Goal: Task Accomplishment & Management: Use online tool/utility

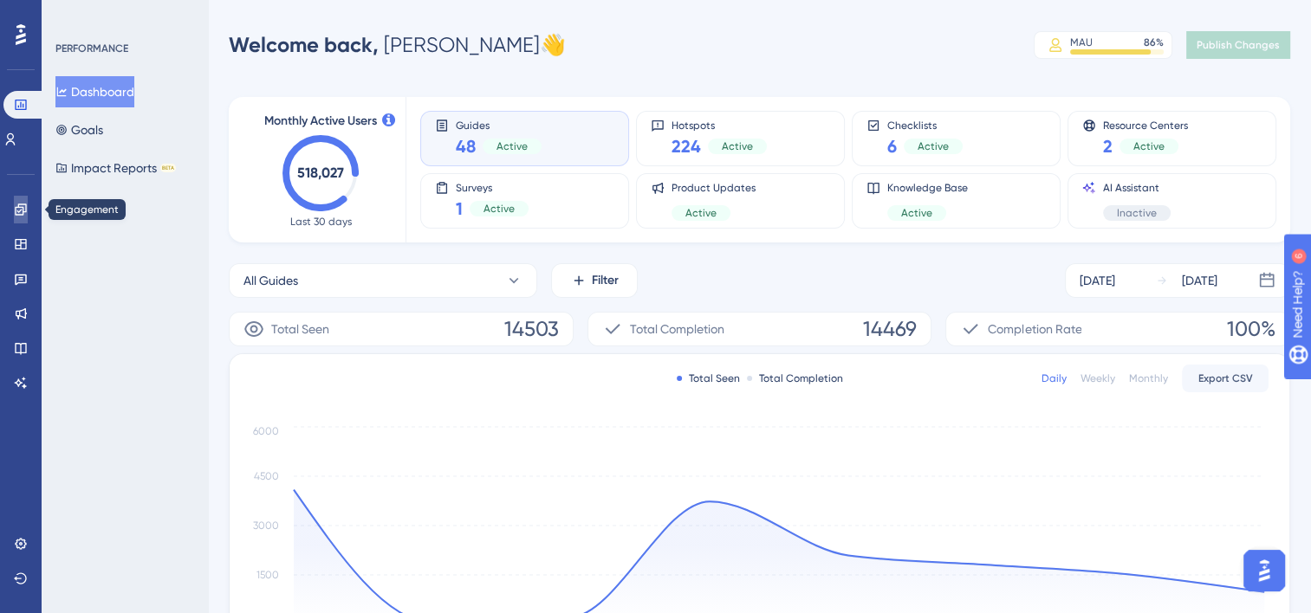
click at [18, 211] on icon at bounding box center [21, 210] width 14 height 14
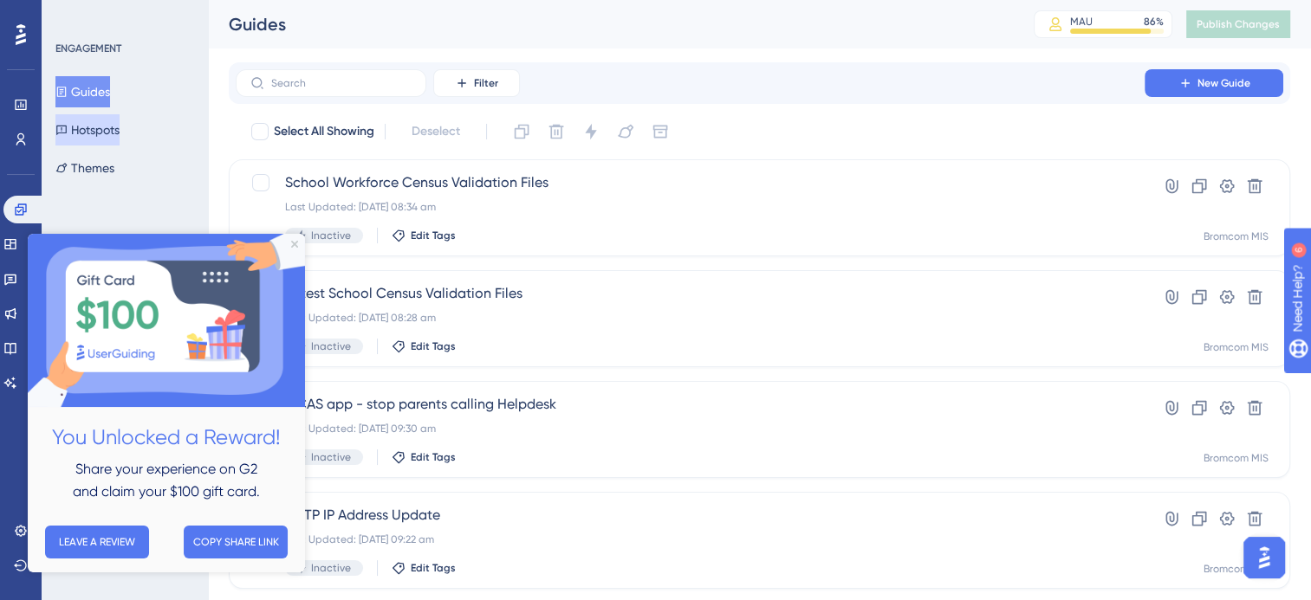
click at [81, 121] on button "Hotspots" at bounding box center [87, 129] width 64 height 31
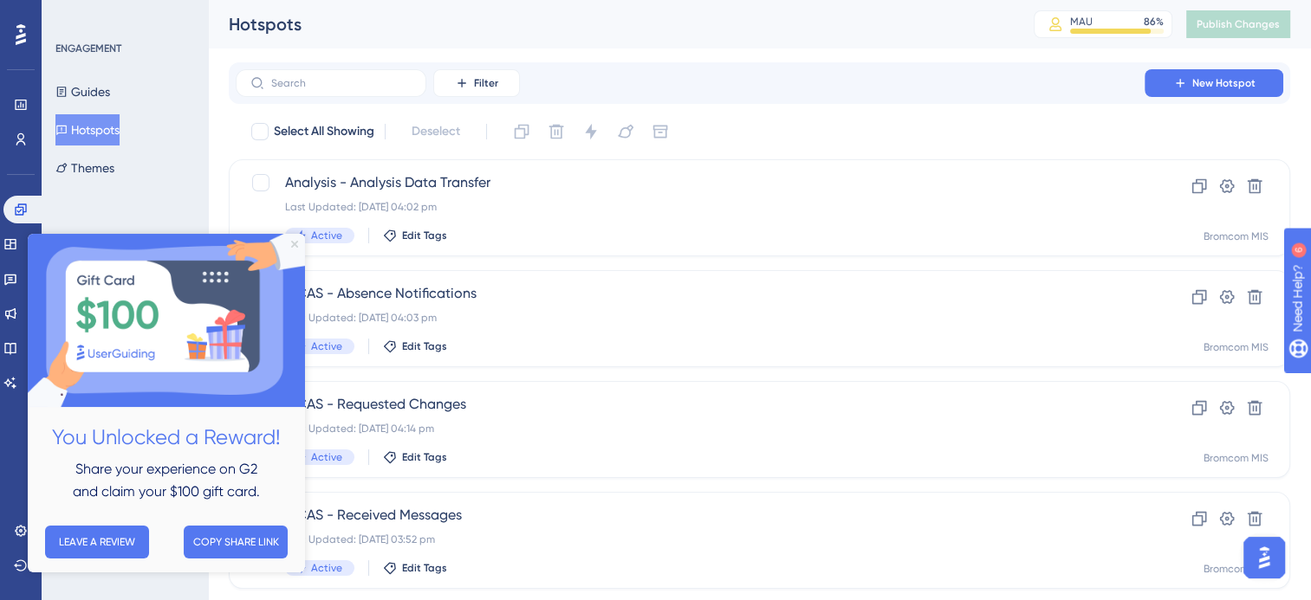
click at [295, 241] on icon "Close Preview" at bounding box center [294, 244] width 7 height 7
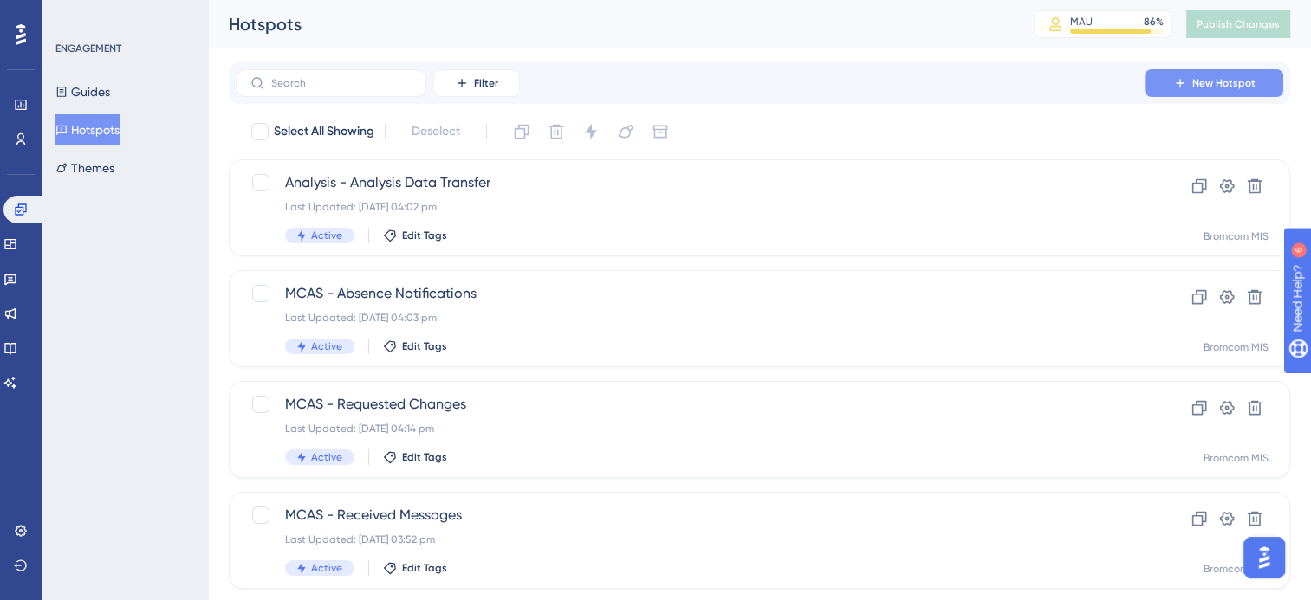
click at [1216, 80] on span "New Hotspot" at bounding box center [1223, 83] width 63 height 14
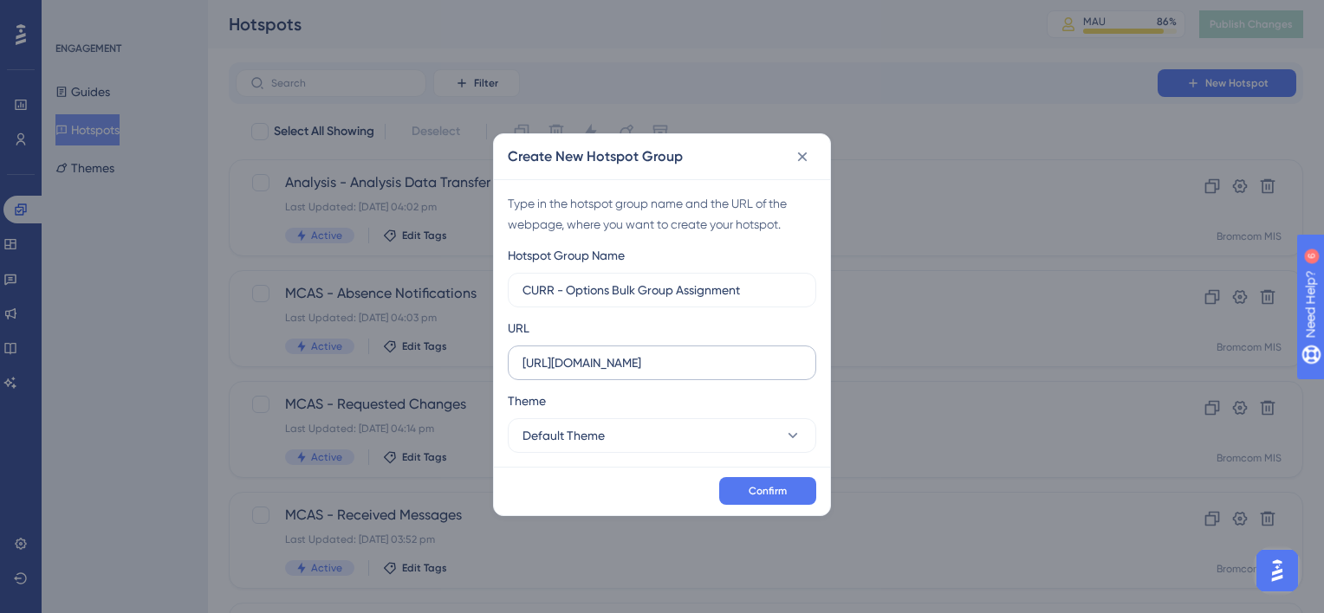
type input "CURR - Options Bulk Group Assignment"
drag, startPoint x: 642, startPoint y: 363, endPoint x: 568, endPoint y: 364, distance: 73.6
click at [568, 364] on input "https://beta-kanban.bromcomcloud.com" at bounding box center [661, 362] width 279 height 19
click at [703, 366] on input "https://cloudmis.bromcomcloud.com" at bounding box center [661, 362] width 279 height 19
type input "https://cloudmis.bromcom.com"
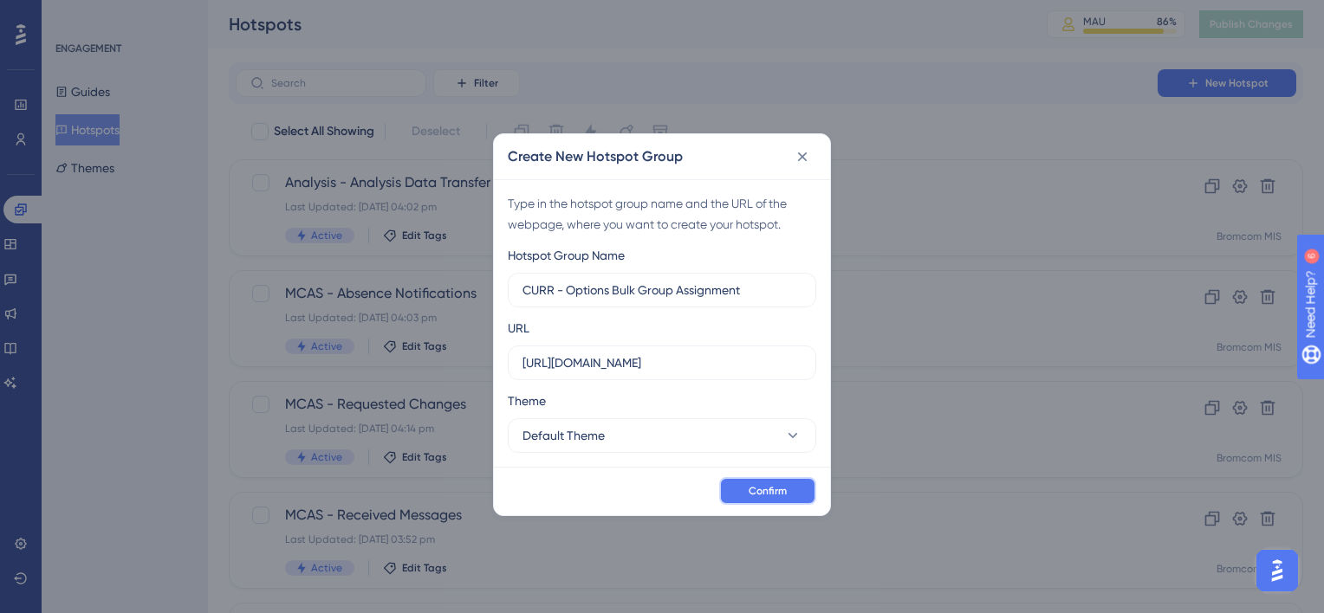
click at [785, 497] on span "Confirm" at bounding box center [767, 491] width 38 height 14
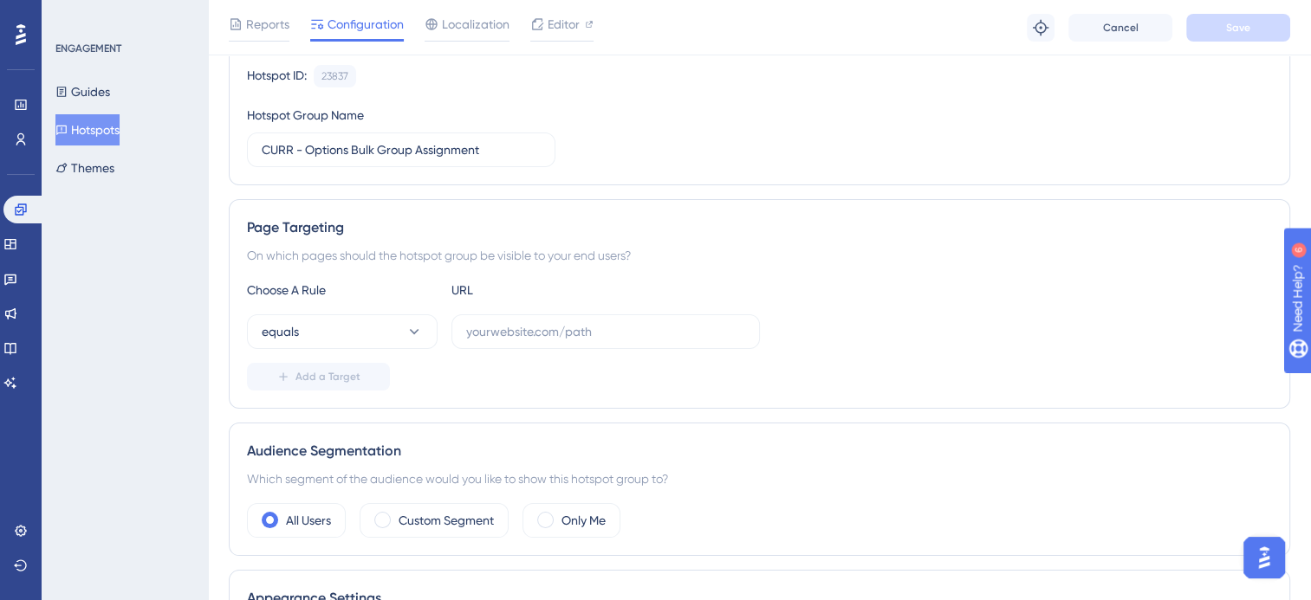
scroll to position [173, 0]
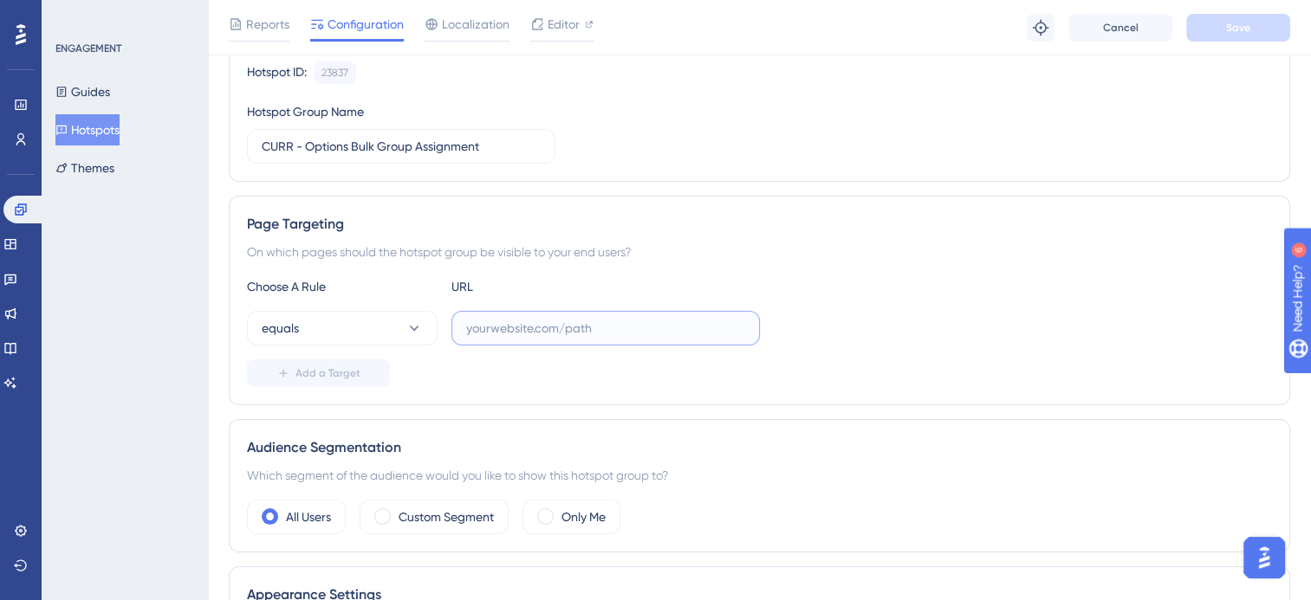
click at [532, 322] on input "text" at bounding box center [605, 328] width 279 height 19
paste input "Nucleus/UI/Areas/Framework/Routines.aspx?page=CURBULKOPT"
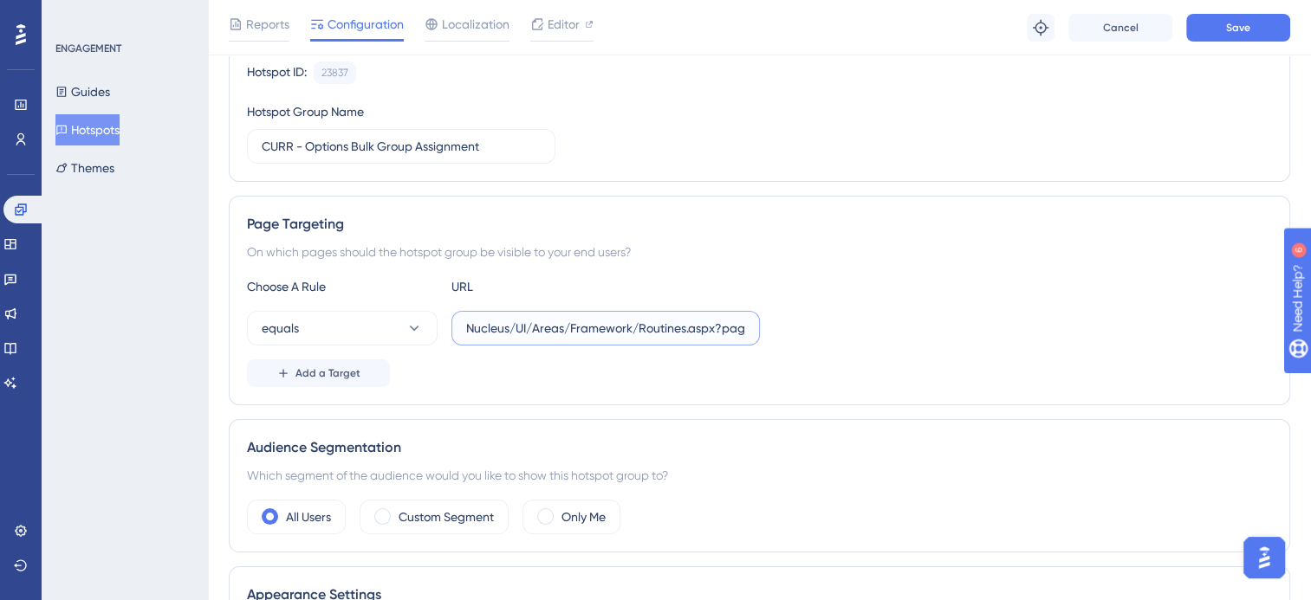
scroll to position [0, 88]
type input "Nucleus/UI/Areas/Framework/Routines.aspx?page=CURBULKOPT"
click at [418, 330] on icon at bounding box center [413, 328] width 17 height 17
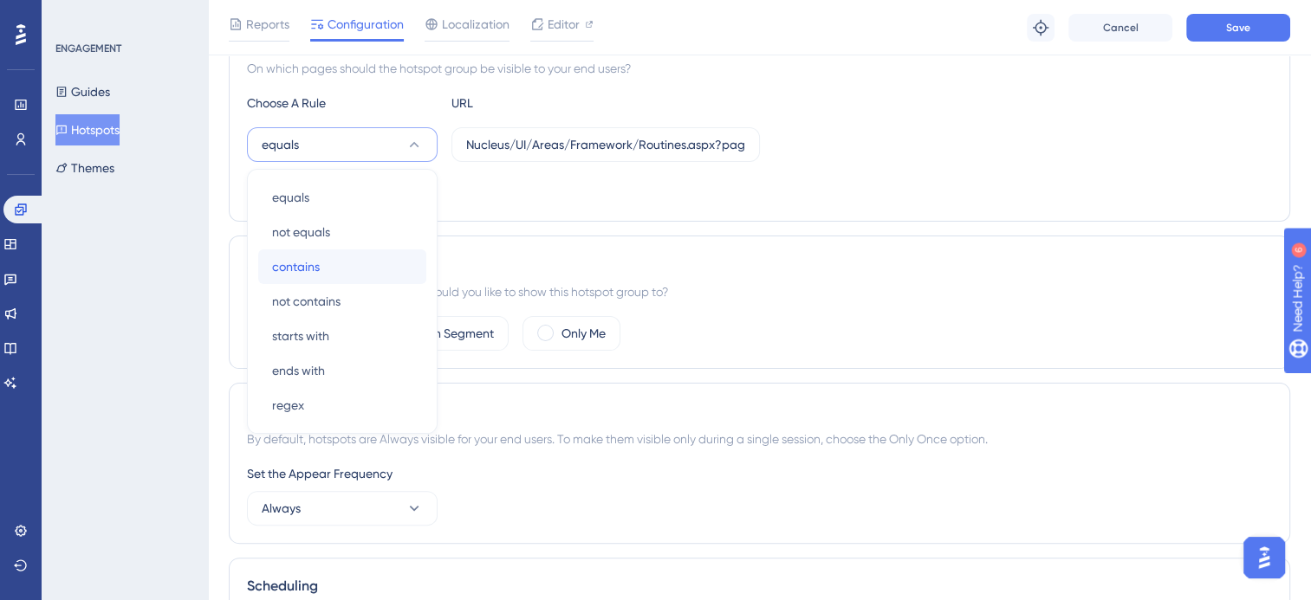
click at [349, 269] on div "contains contains" at bounding box center [342, 266] width 140 height 35
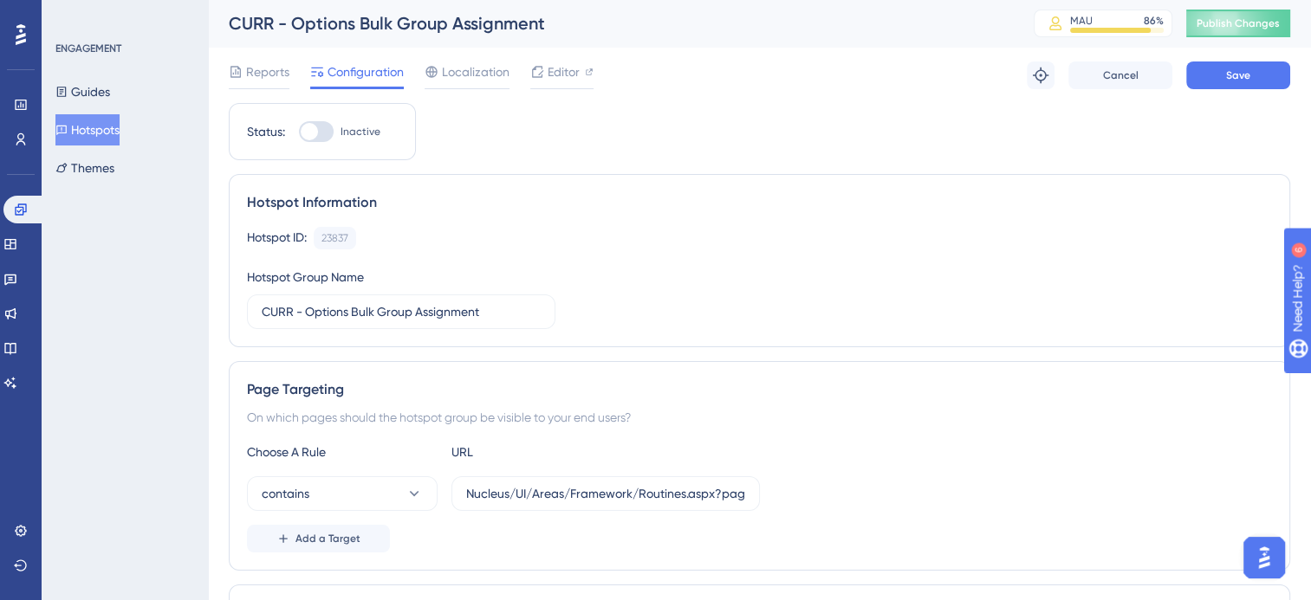
scroll to position [0, 0]
click at [1237, 79] on span "Save" at bounding box center [1238, 76] width 24 height 14
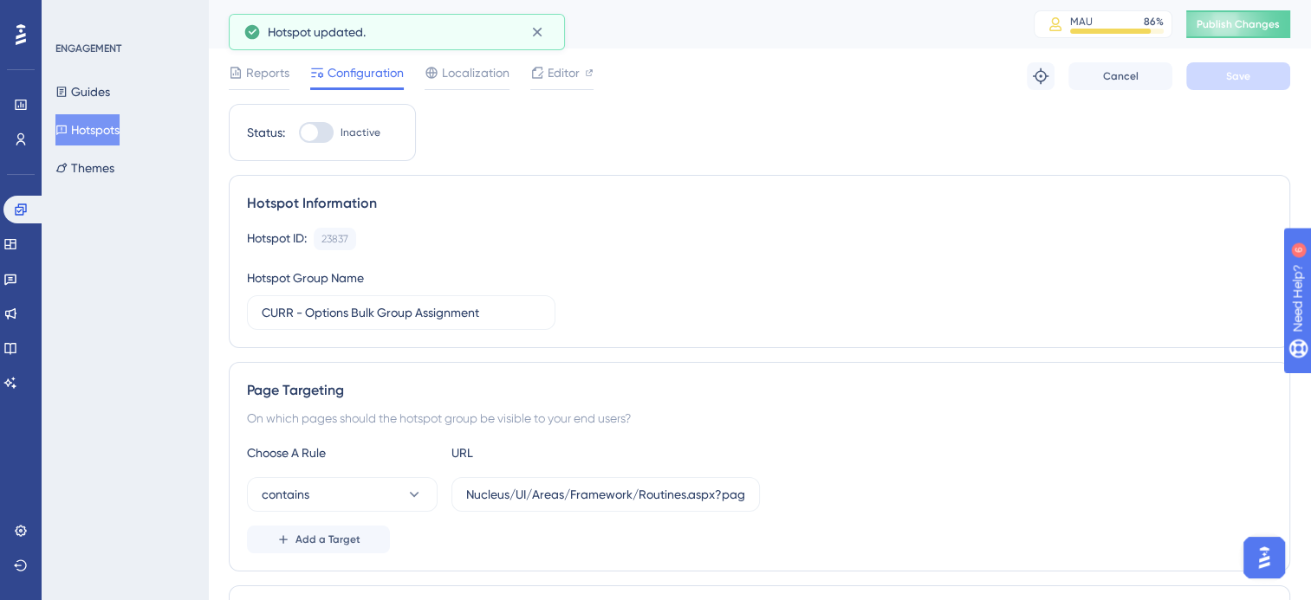
click at [327, 133] on div at bounding box center [316, 132] width 35 height 21
click at [299, 133] on input "Inactive" at bounding box center [298, 133] width 1 height 1
checkbox input "false"
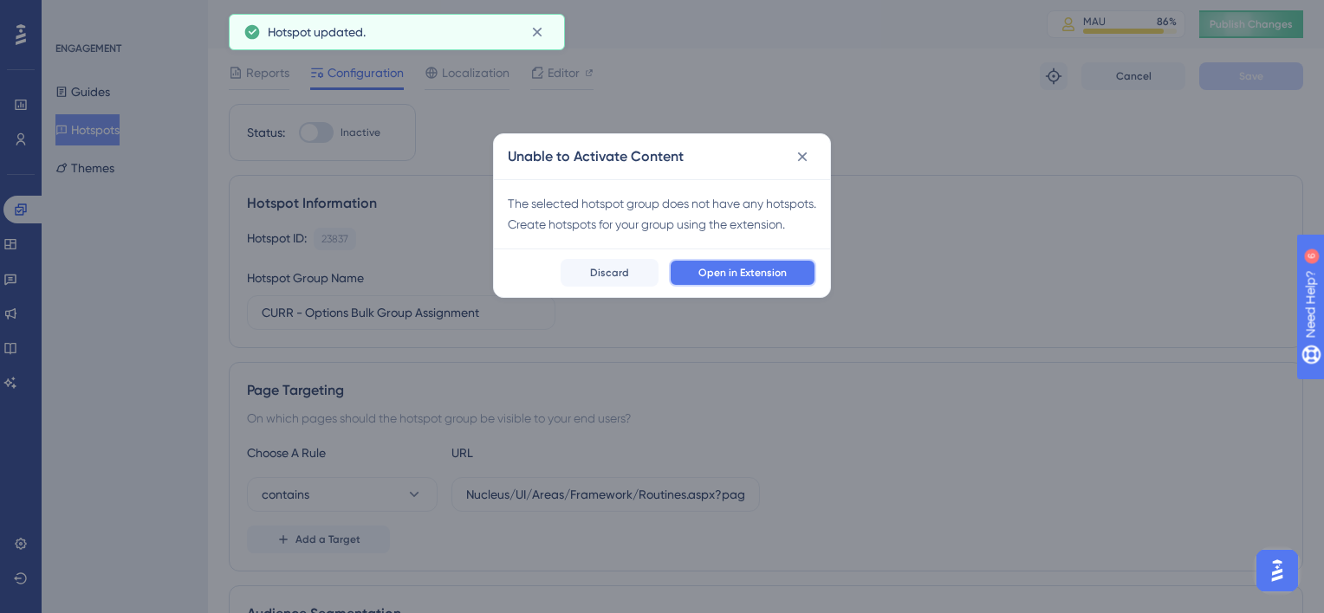
click at [754, 280] on span "Open in Extension" at bounding box center [742, 273] width 88 height 14
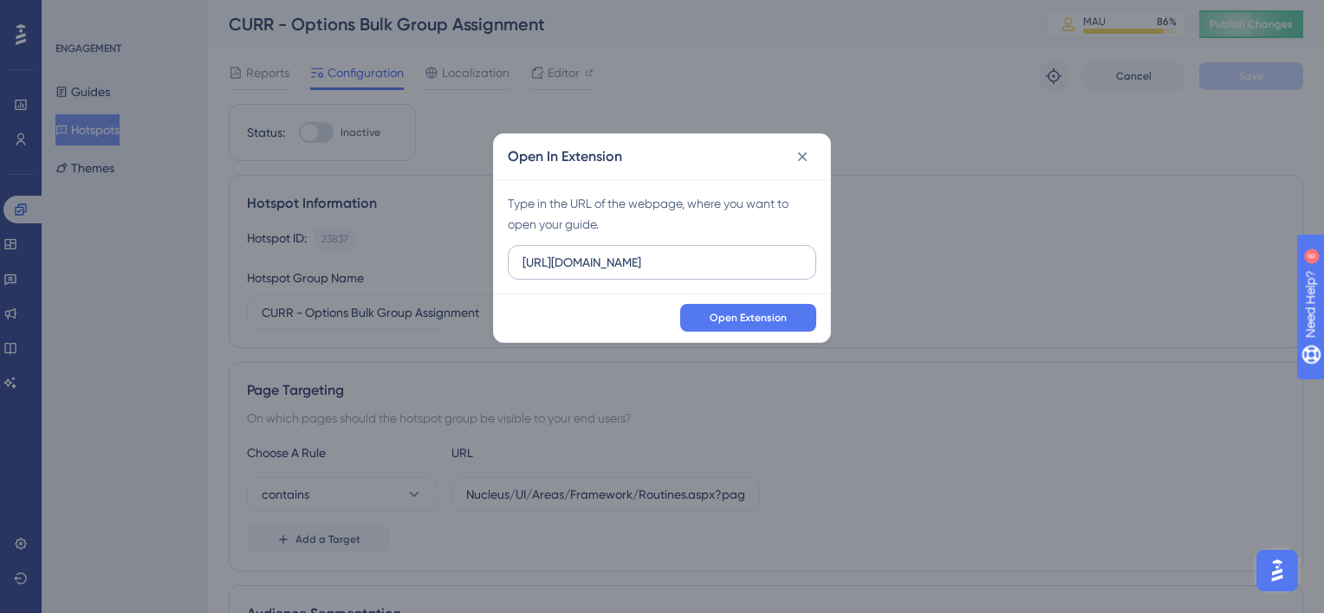
drag, startPoint x: 641, startPoint y: 257, endPoint x: 567, endPoint y: 258, distance: 73.6
click at [567, 258] on input "https://beta-kanban.bromcomcloud.com" at bounding box center [661, 262] width 279 height 19
click at [702, 266] on input "https://cloudmis.bromcomcloud.com" at bounding box center [661, 262] width 279 height 19
type input "https://cloudmis.bromcom.com"
click at [716, 312] on span "Open Extension" at bounding box center [747, 318] width 77 height 14
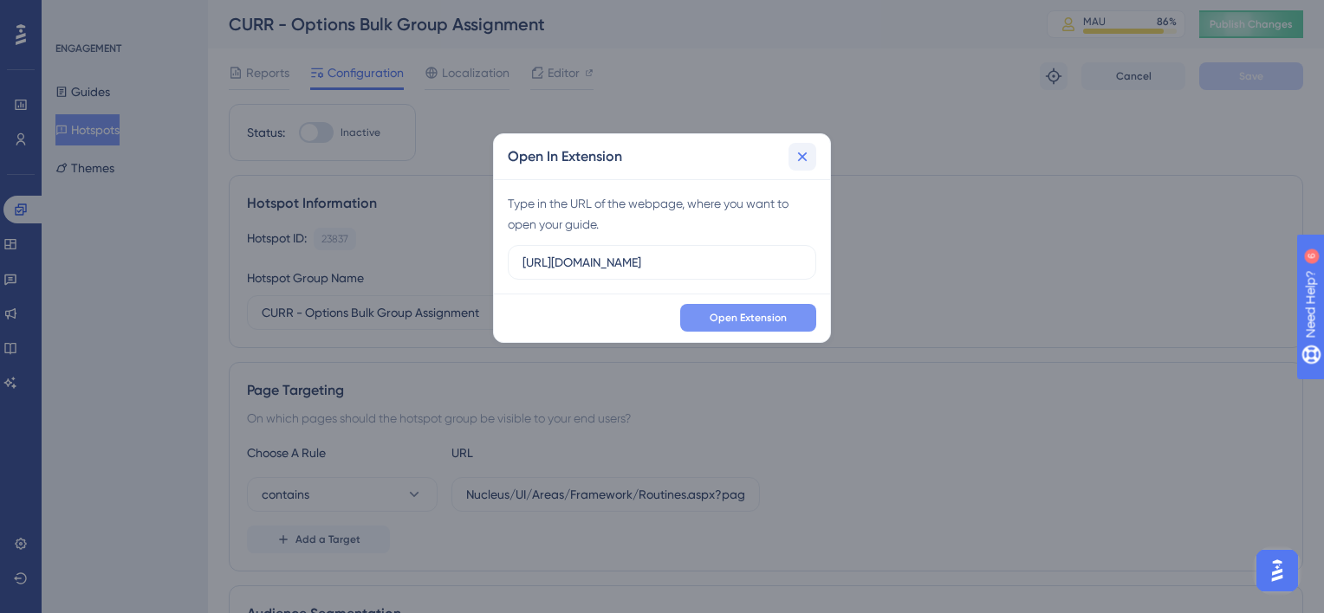
click at [800, 156] on icon at bounding box center [801, 156] width 17 height 17
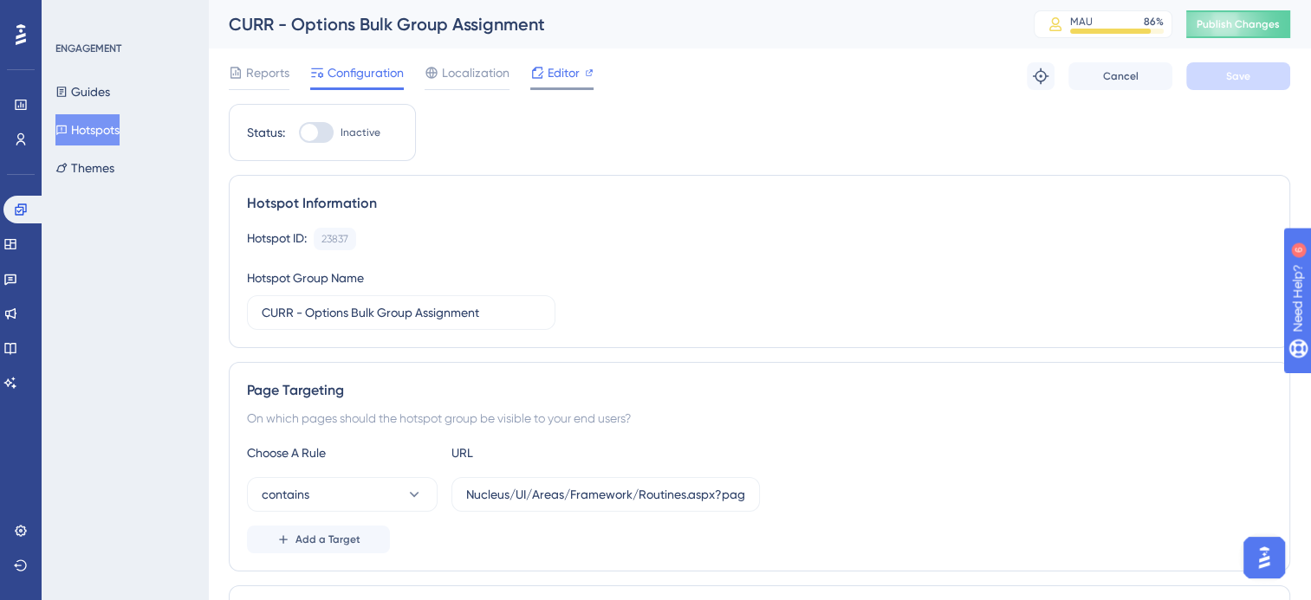
click at [573, 65] on span "Editor" at bounding box center [563, 72] width 32 height 21
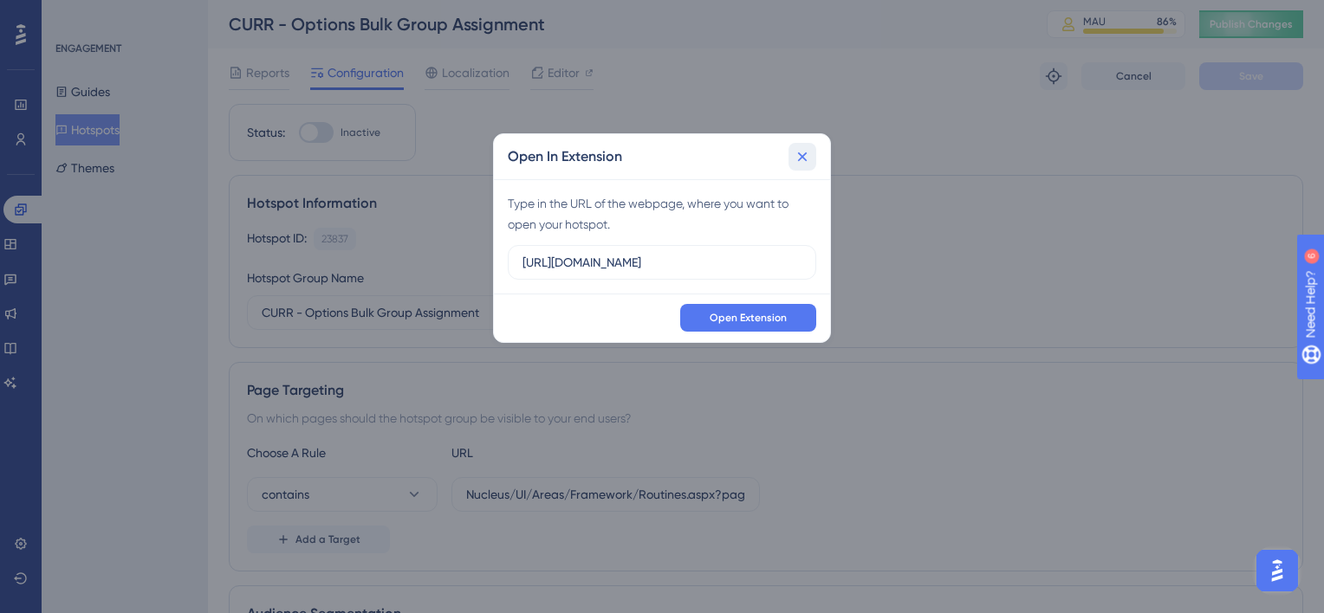
click at [803, 158] on icon at bounding box center [803, 157] width 10 height 10
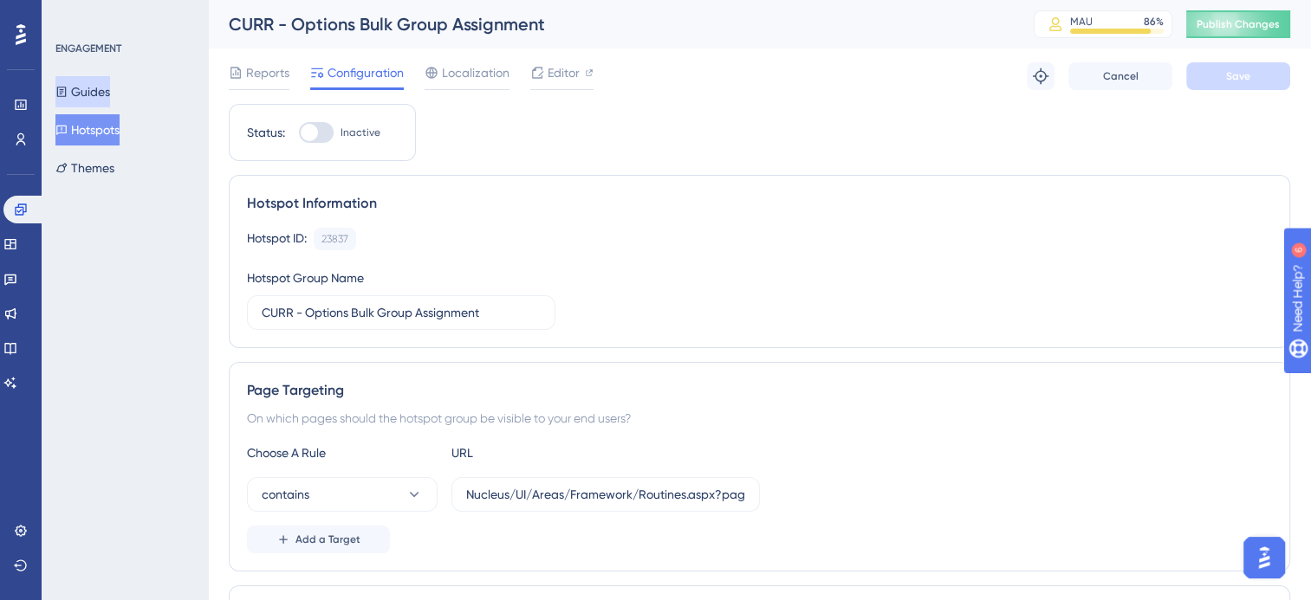
click at [96, 95] on button "Guides" at bounding box center [82, 91] width 55 height 31
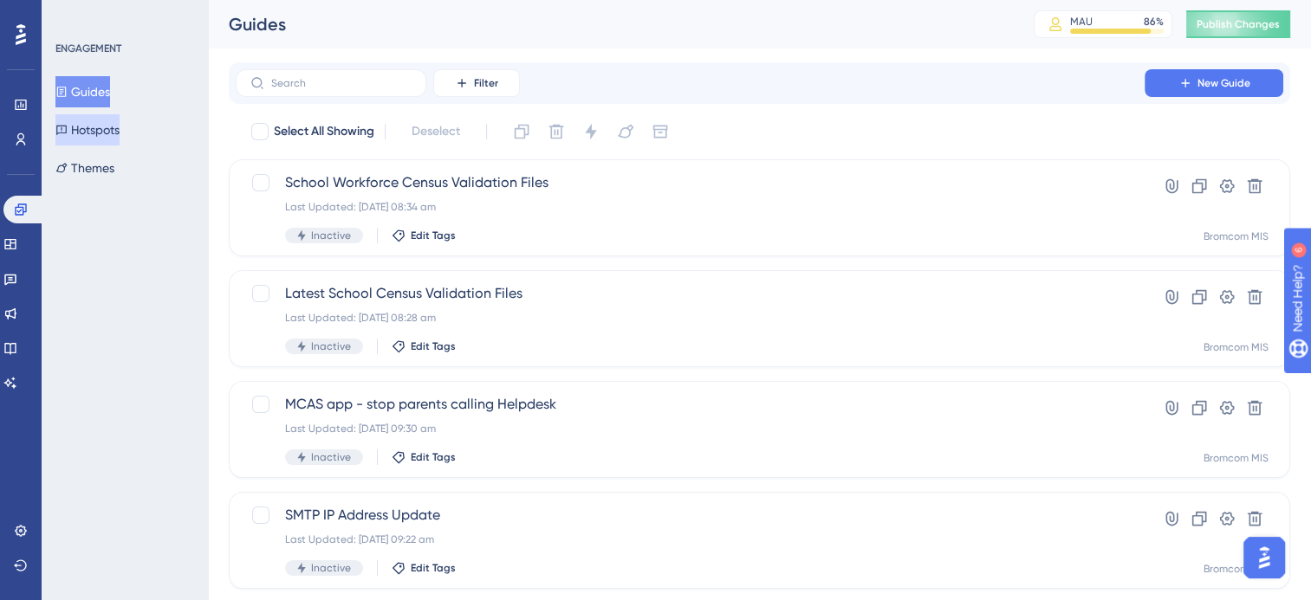
click at [99, 132] on button "Hotspots" at bounding box center [87, 129] width 64 height 31
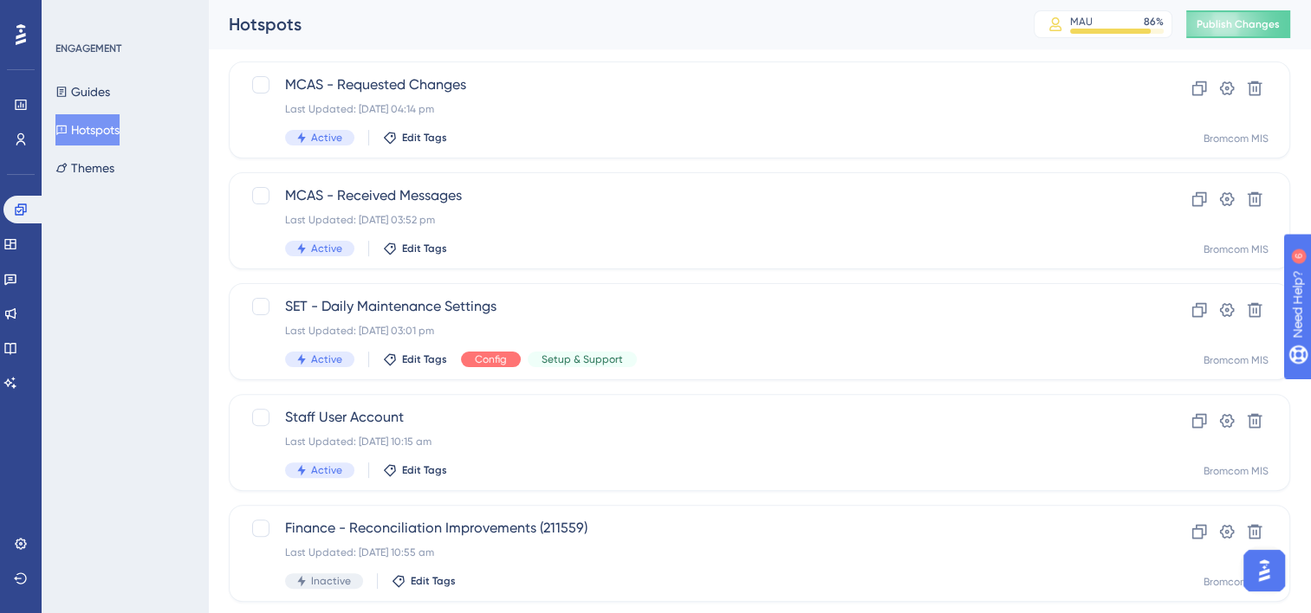
scroll to position [433, 0]
click at [435, 245] on span "Edit Tags" at bounding box center [424, 246] width 45 height 14
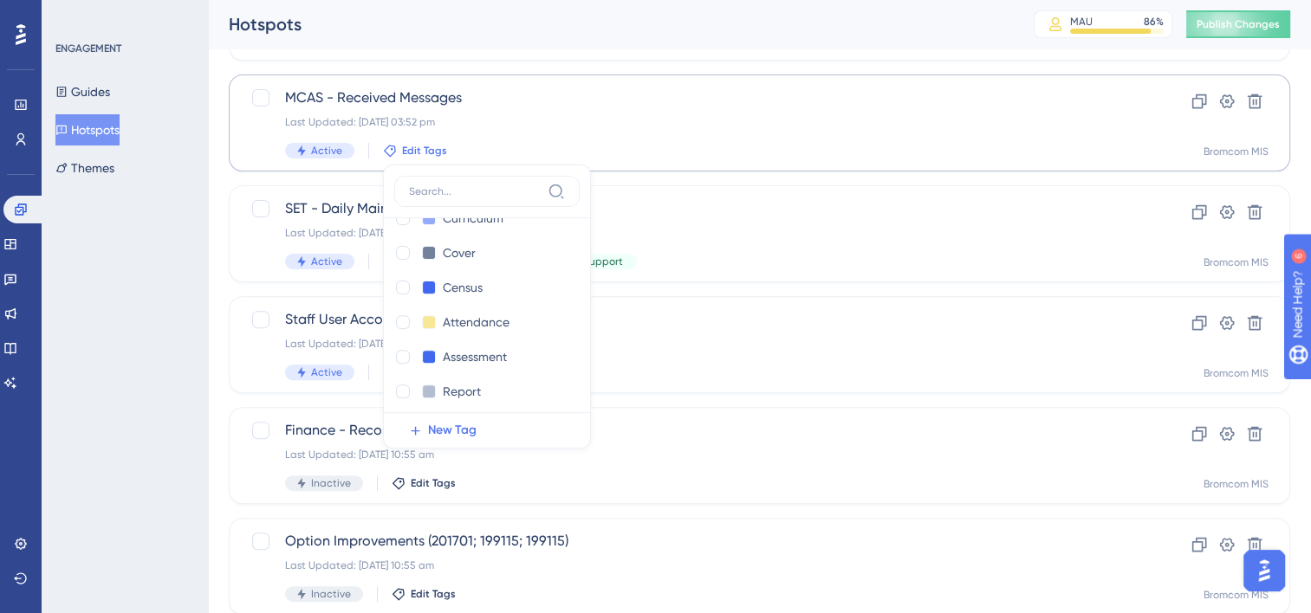
scroll to position [260, 0]
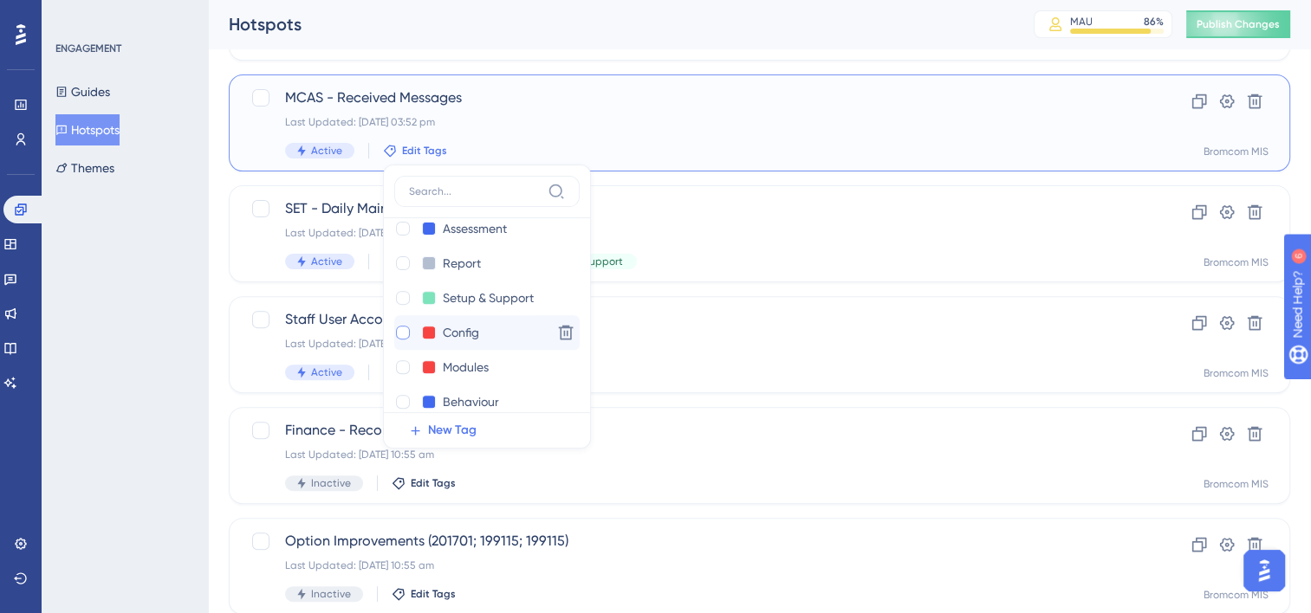
click at [402, 333] on div at bounding box center [403, 333] width 14 height 14
checkbox input "true"
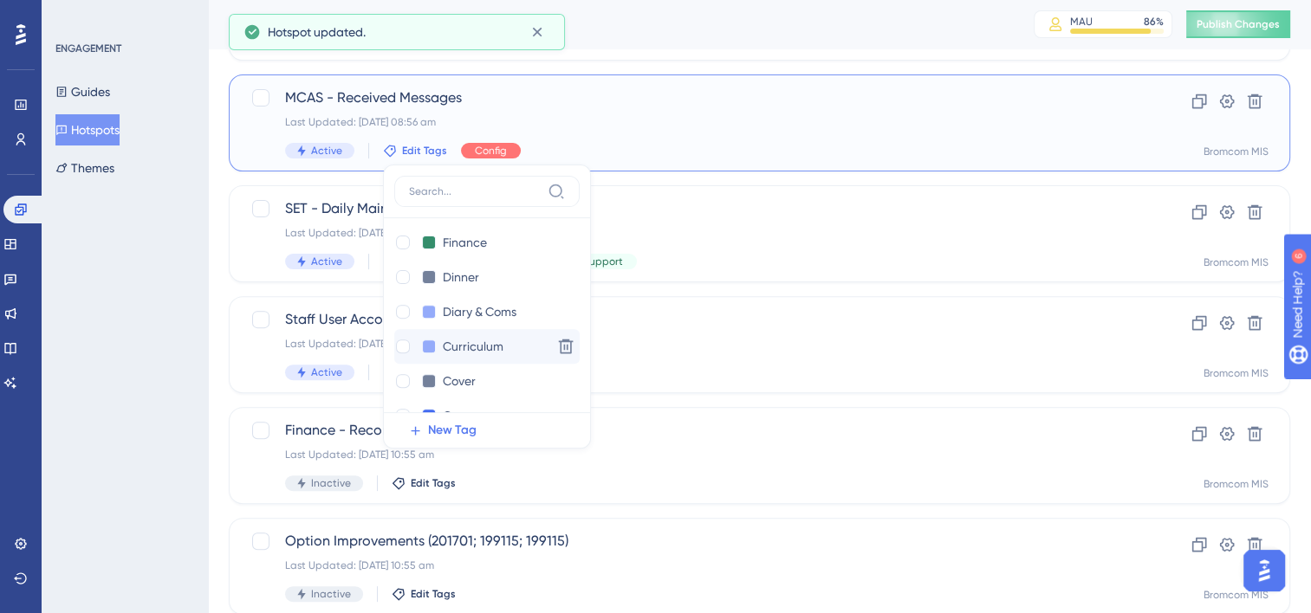
scroll to position [0, 0]
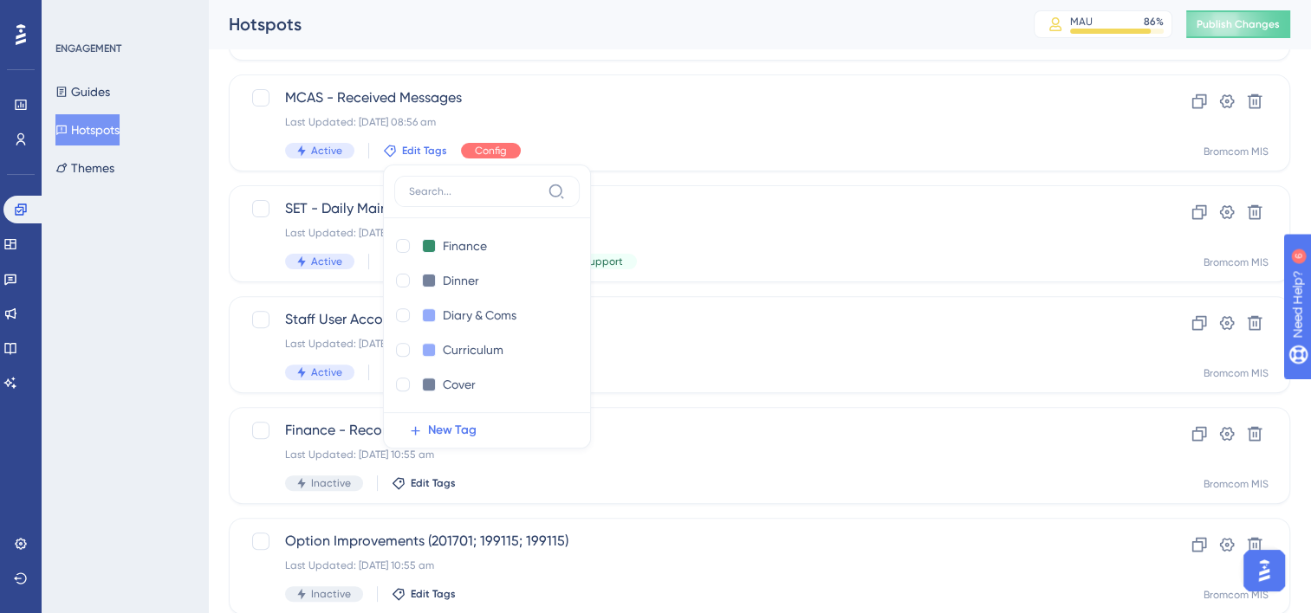
click at [704, 282] on div "Select All Showing Deselect CURR - Options Bulk Group Assignment Last Updated: …" at bounding box center [759, 157] width 1061 height 1136
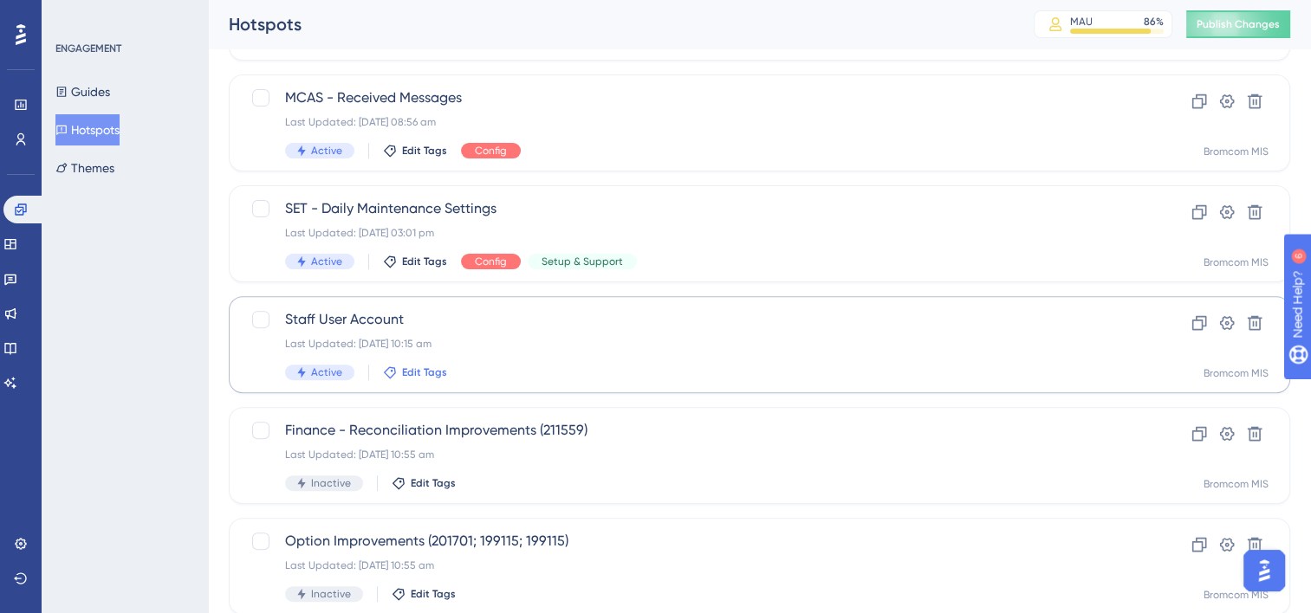
click at [415, 372] on span "Edit Tags" at bounding box center [424, 373] width 45 height 14
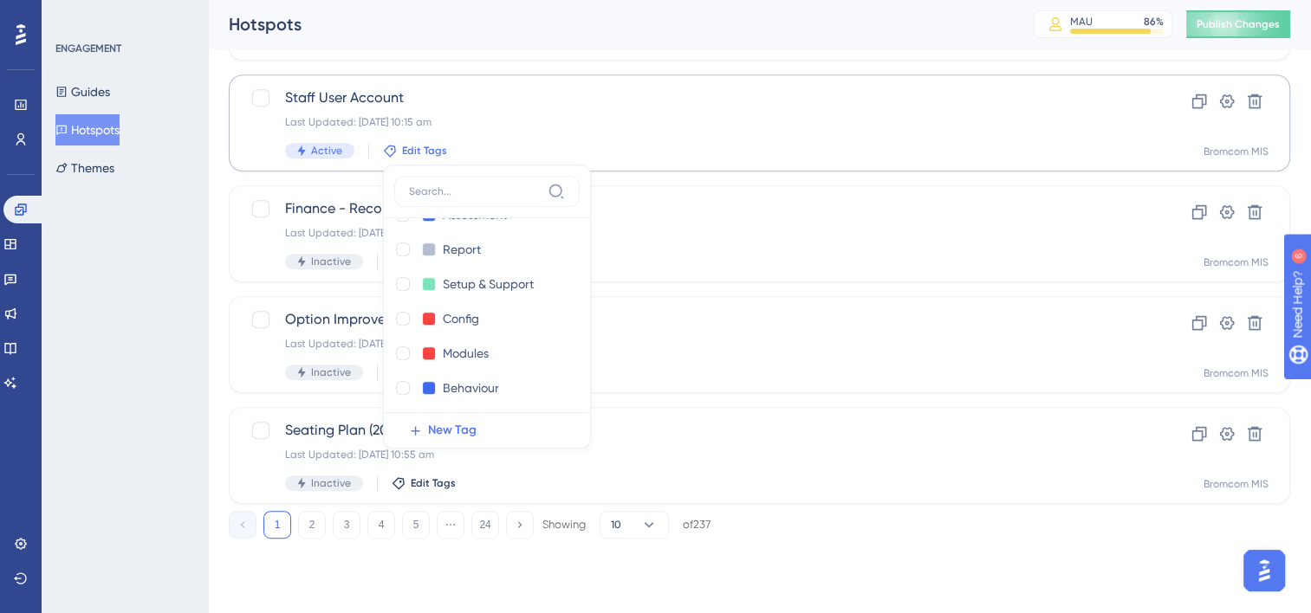
scroll to position [276, 0]
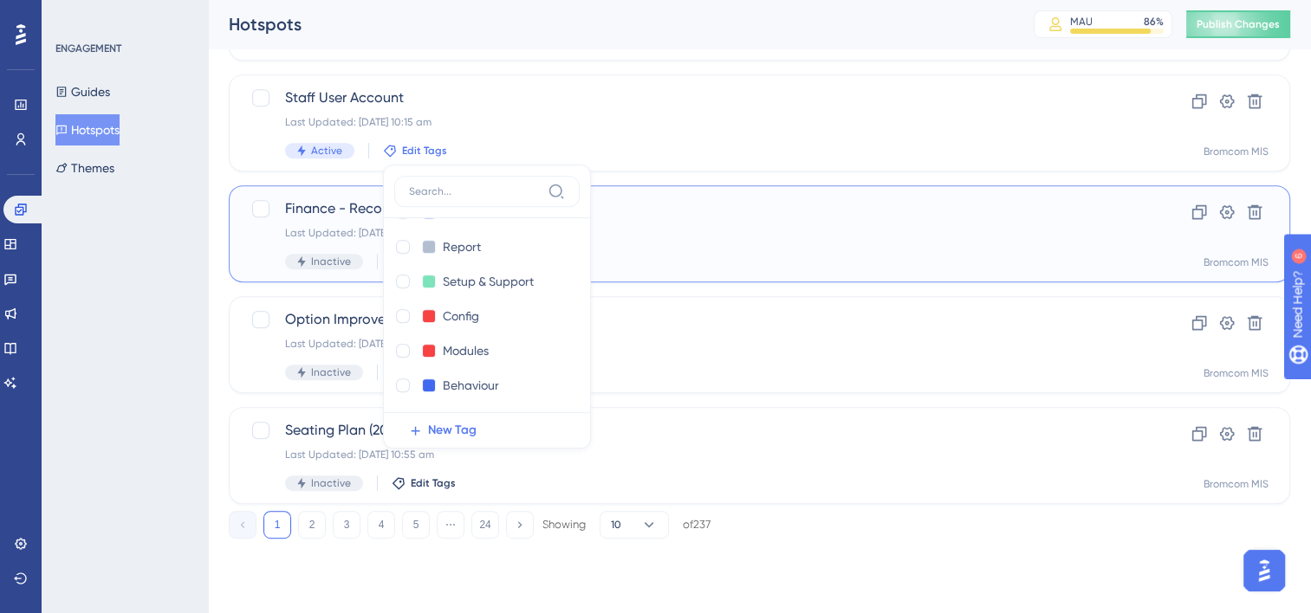
click at [821, 272] on div "Finance - Reconciliation Improvements (211559) Last Updated: 22 Jul 2025 10:55 …" at bounding box center [759, 233] width 1061 height 97
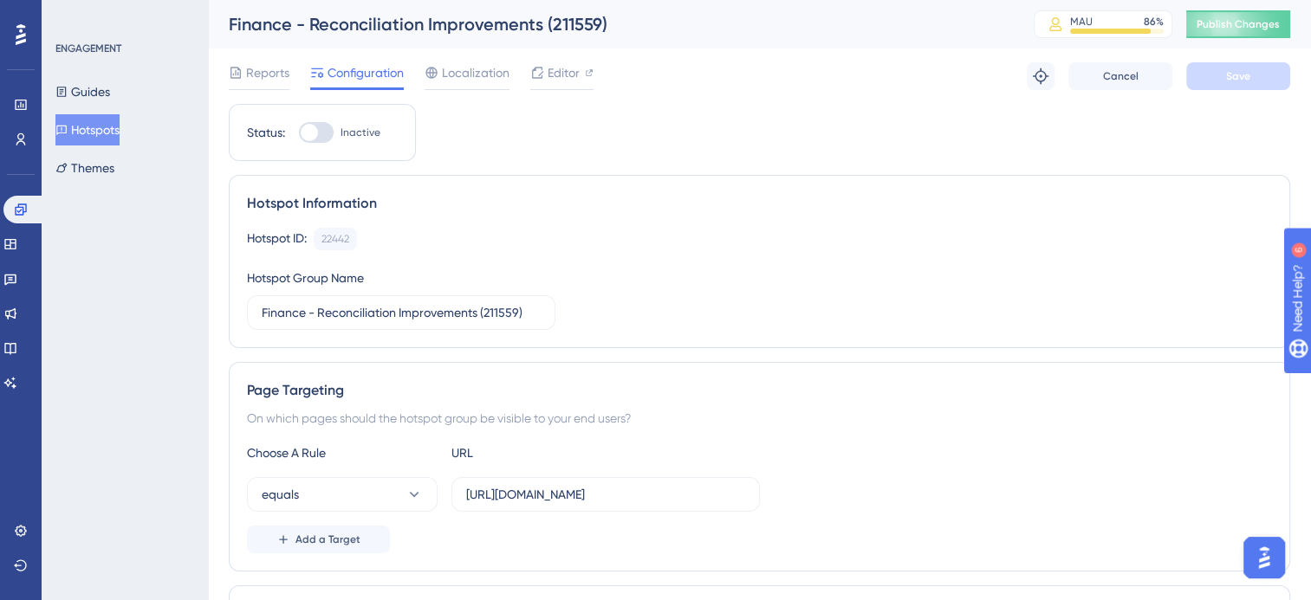
click at [94, 131] on button "Hotspots" at bounding box center [87, 129] width 64 height 31
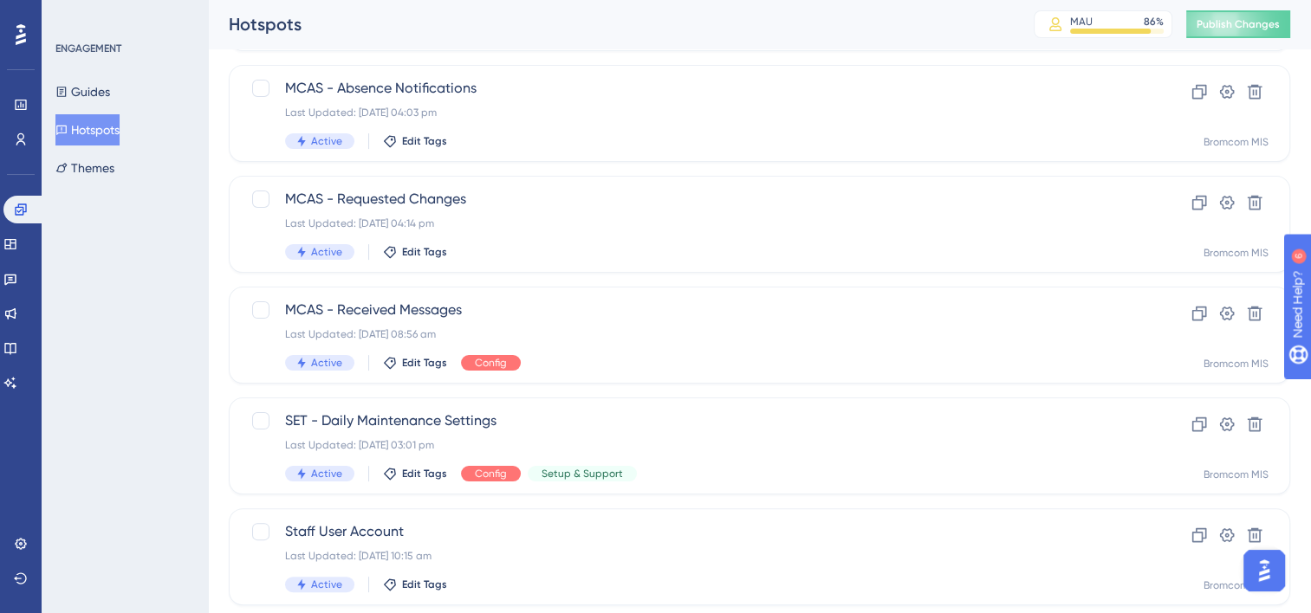
scroll to position [298, 0]
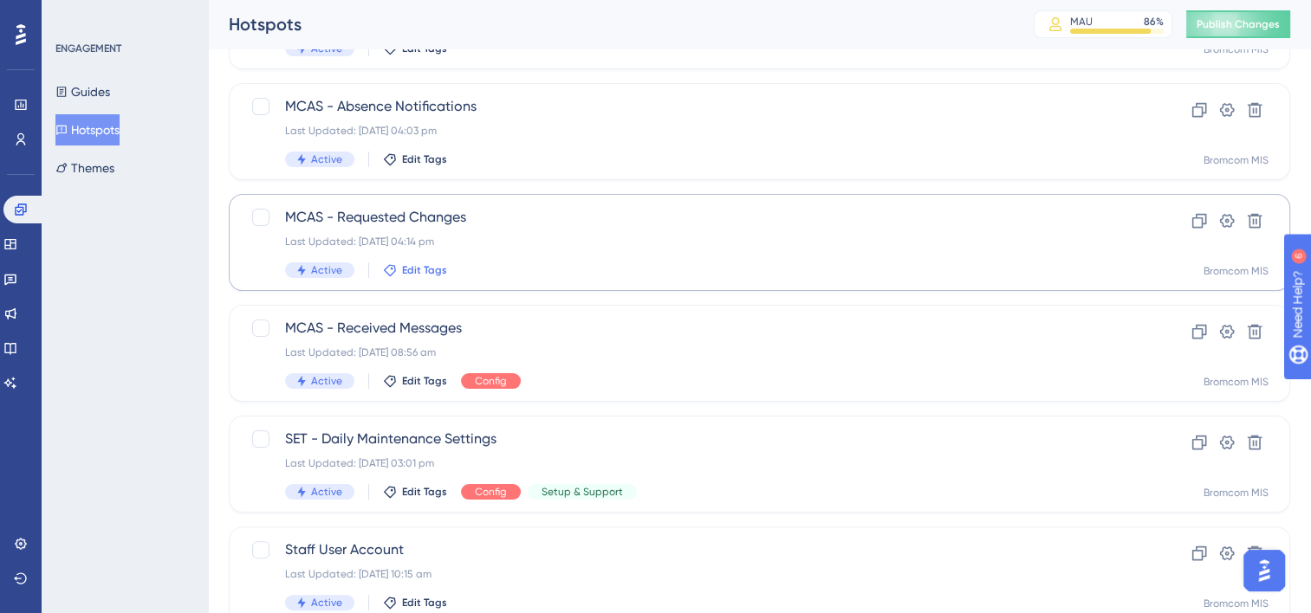
click at [425, 269] on span "Edit Tags" at bounding box center [424, 270] width 45 height 14
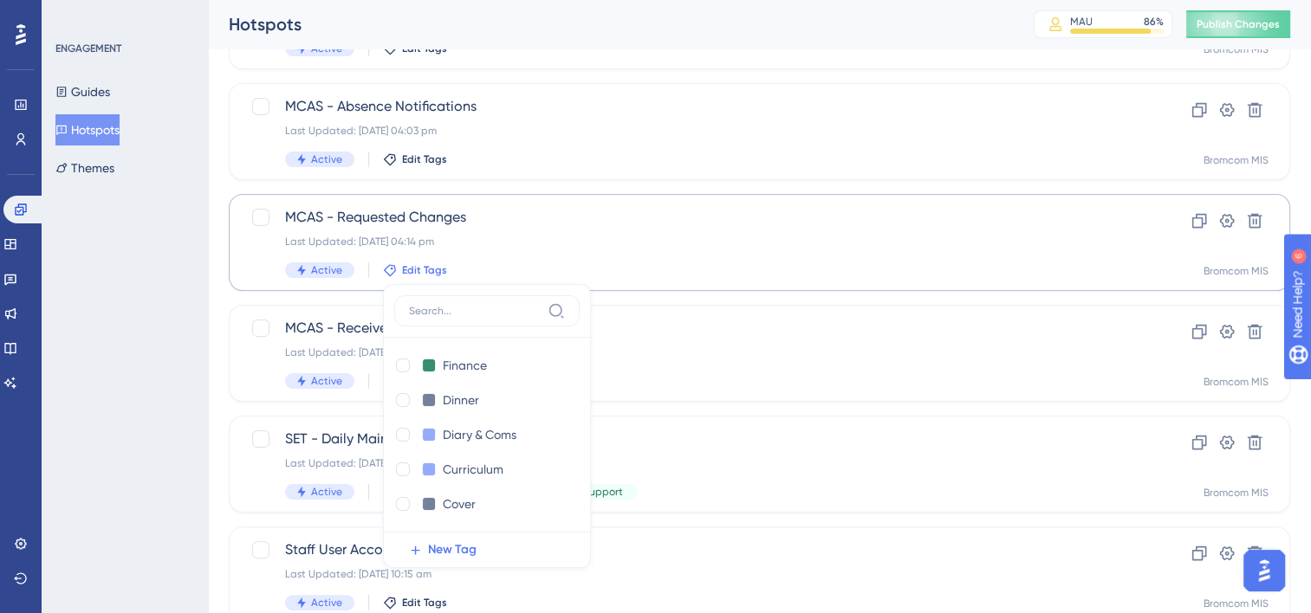
scroll to position [418, 0]
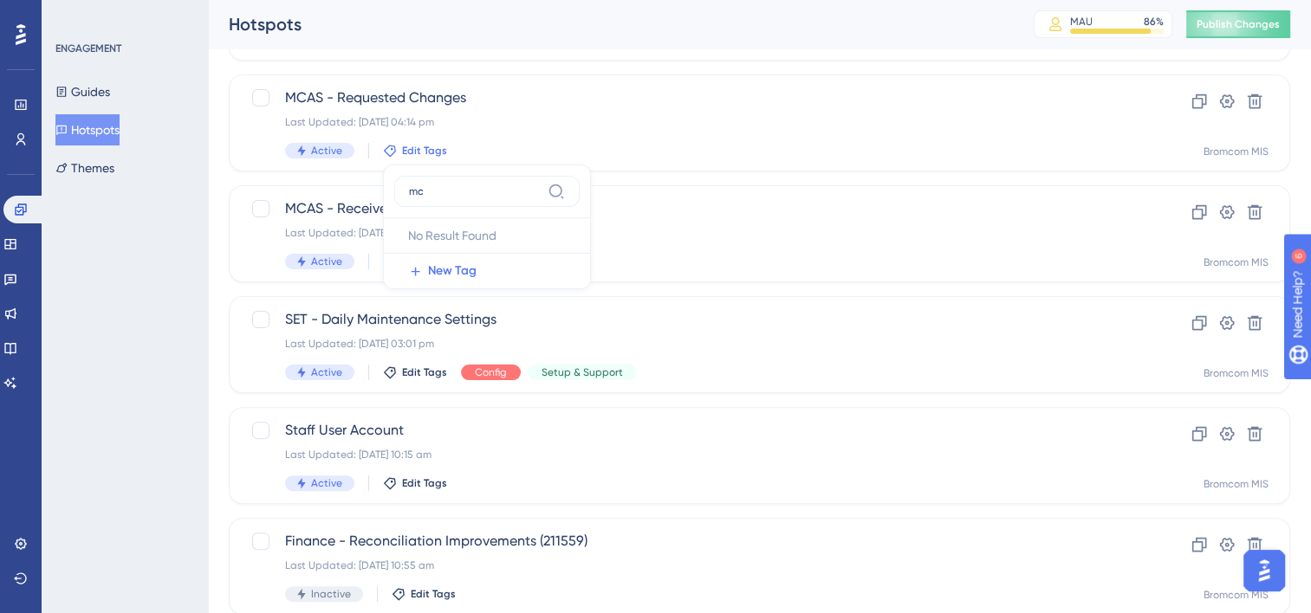
type input "m"
type input "mo"
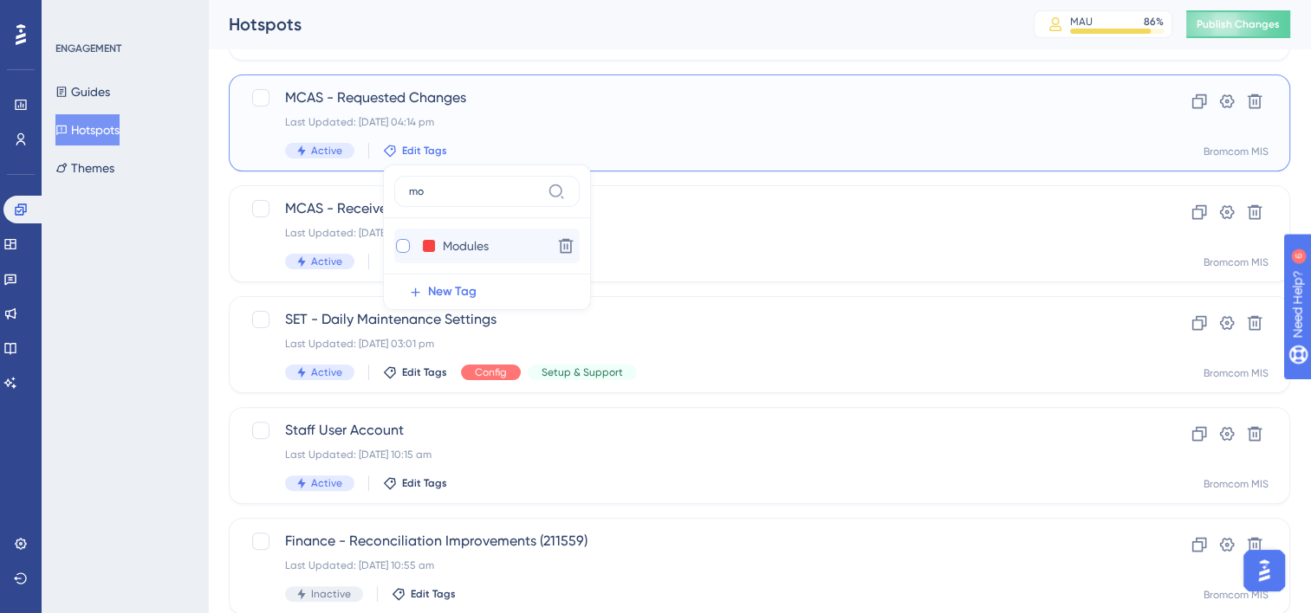
click at [402, 243] on div at bounding box center [403, 246] width 14 height 14
checkbox input "true"
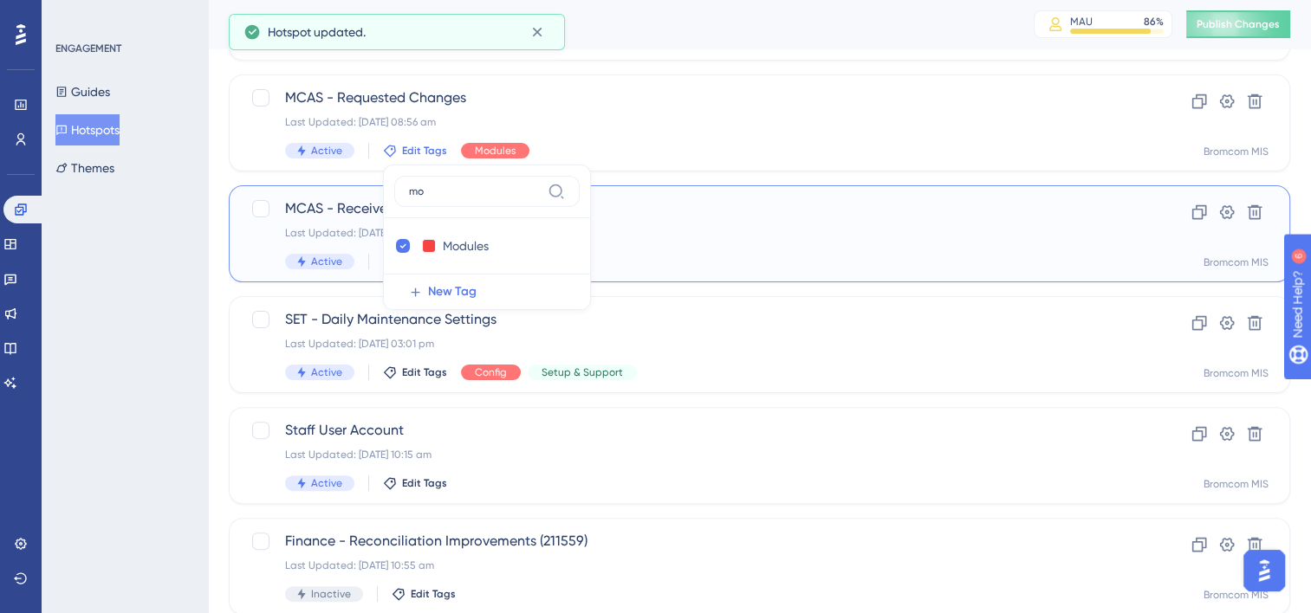
click at [731, 247] on div "MCAS - Received Messages Last Updated: 10 Oct 2025 08:56 am Active Edit Tags Co…" at bounding box center [690, 233] width 810 height 71
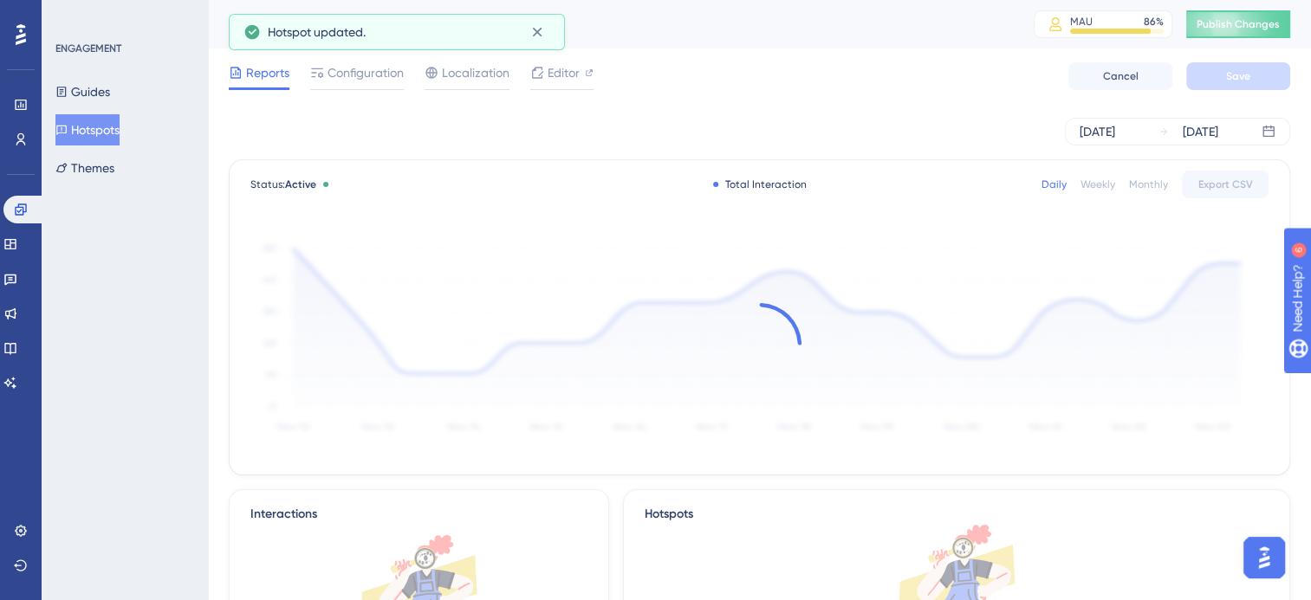
click at [83, 126] on button "Hotspots" at bounding box center [87, 129] width 64 height 31
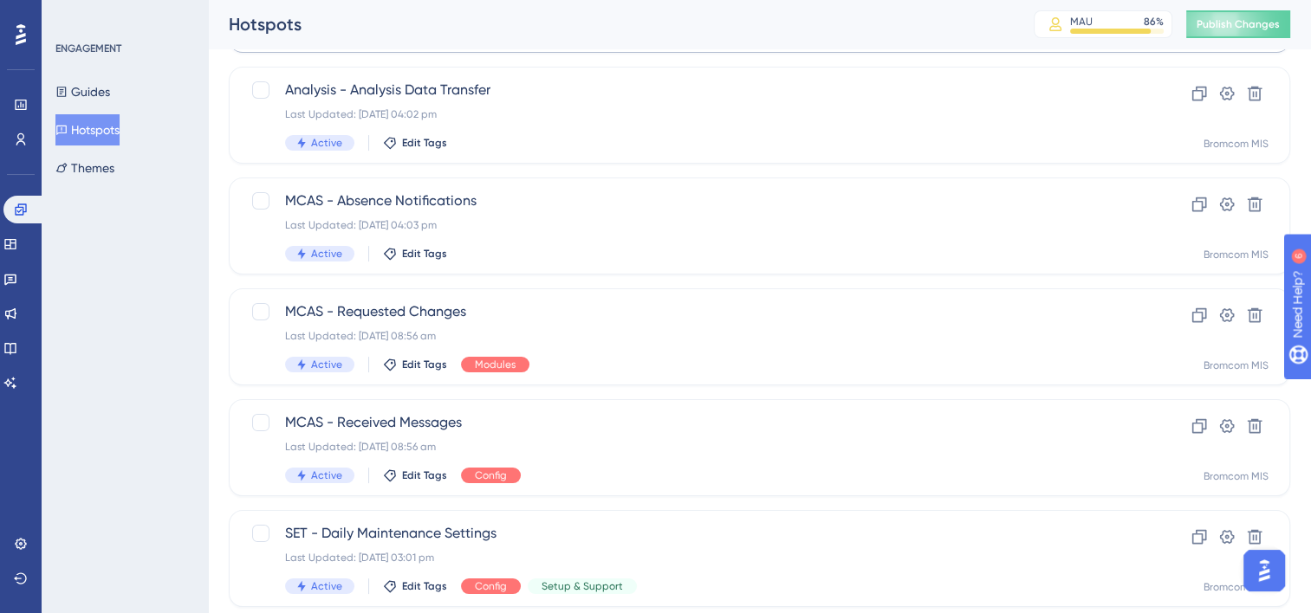
scroll to position [173, 0]
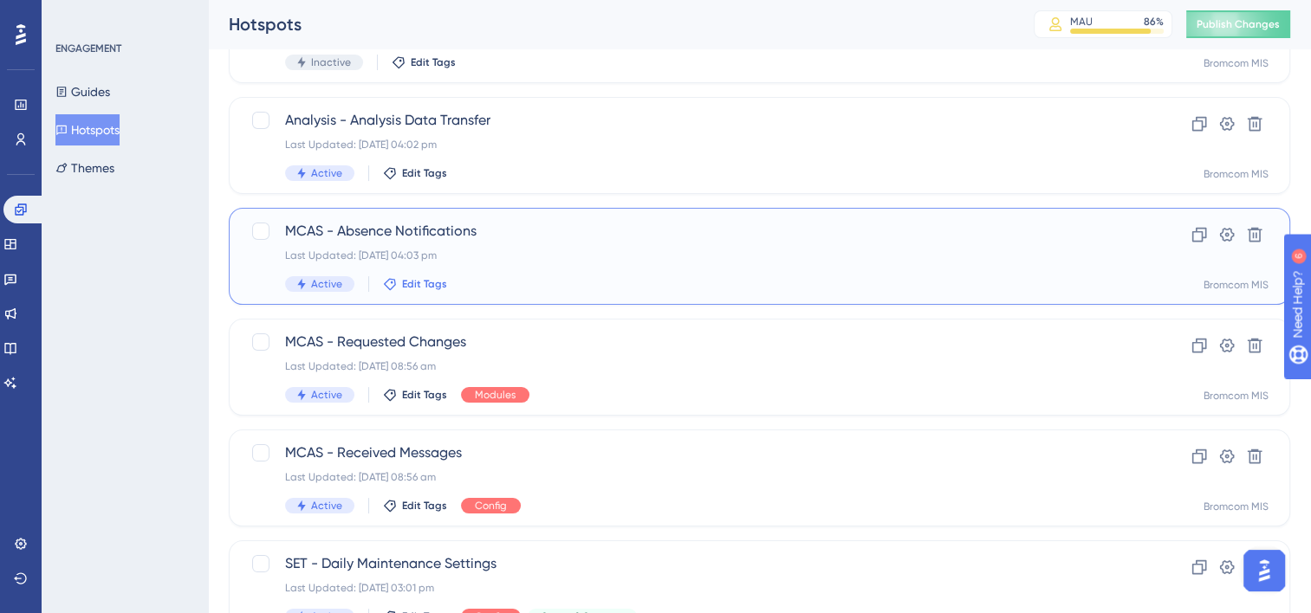
click at [428, 284] on span "Edit Tags" at bounding box center [424, 284] width 45 height 14
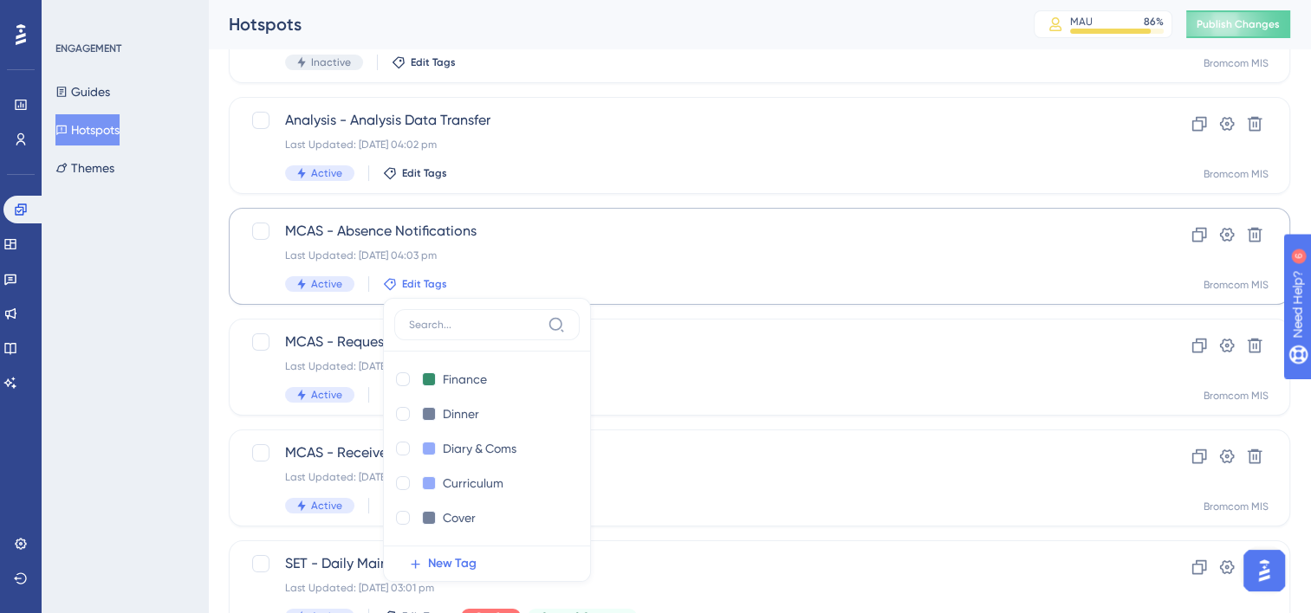
scroll to position [307, 0]
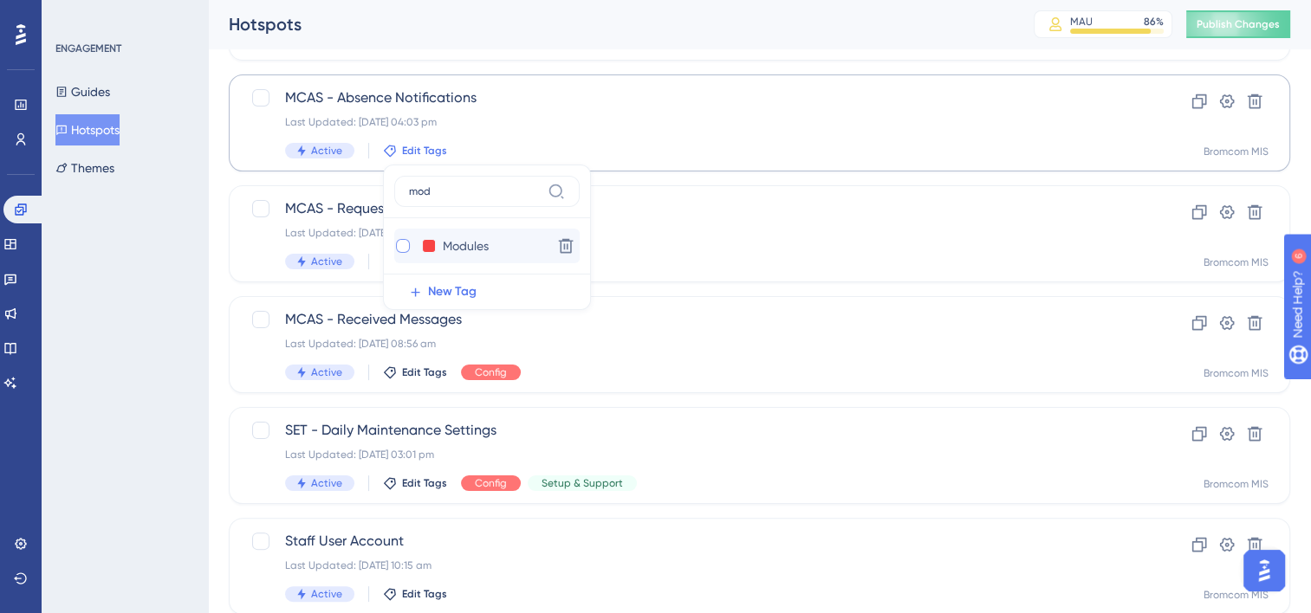
type input "mod"
click at [400, 249] on div at bounding box center [403, 246] width 14 height 14
checkbox input "true"
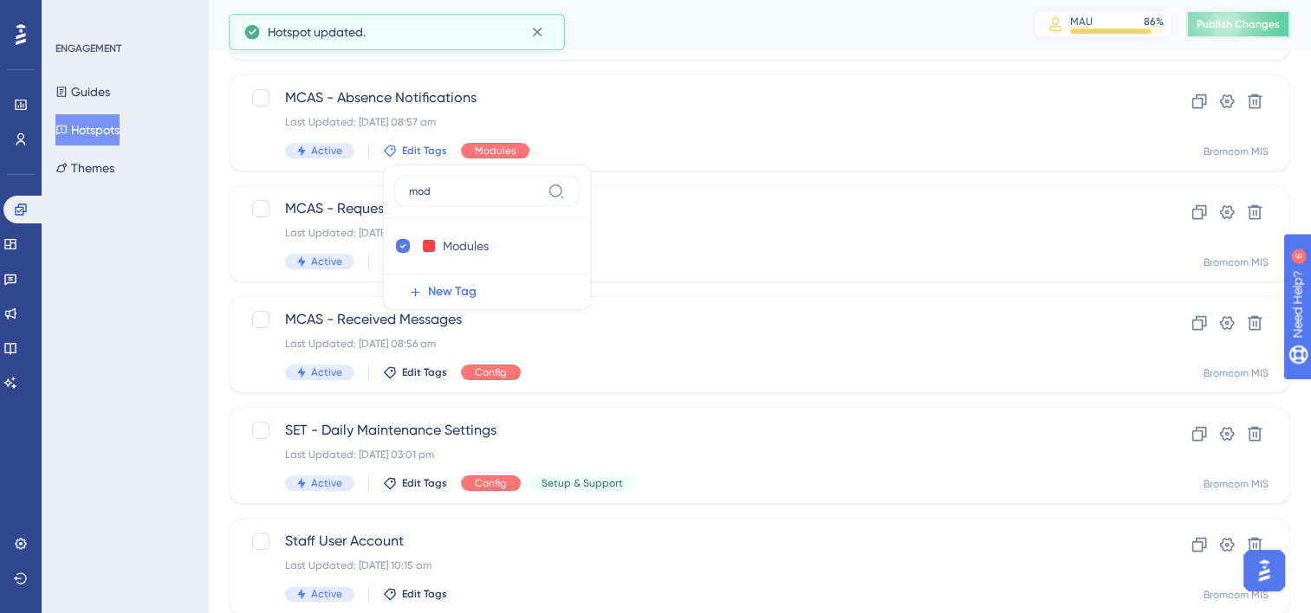
click at [1250, 23] on span "Publish Changes" at bounding box center [1237, 24] width 83 height 14
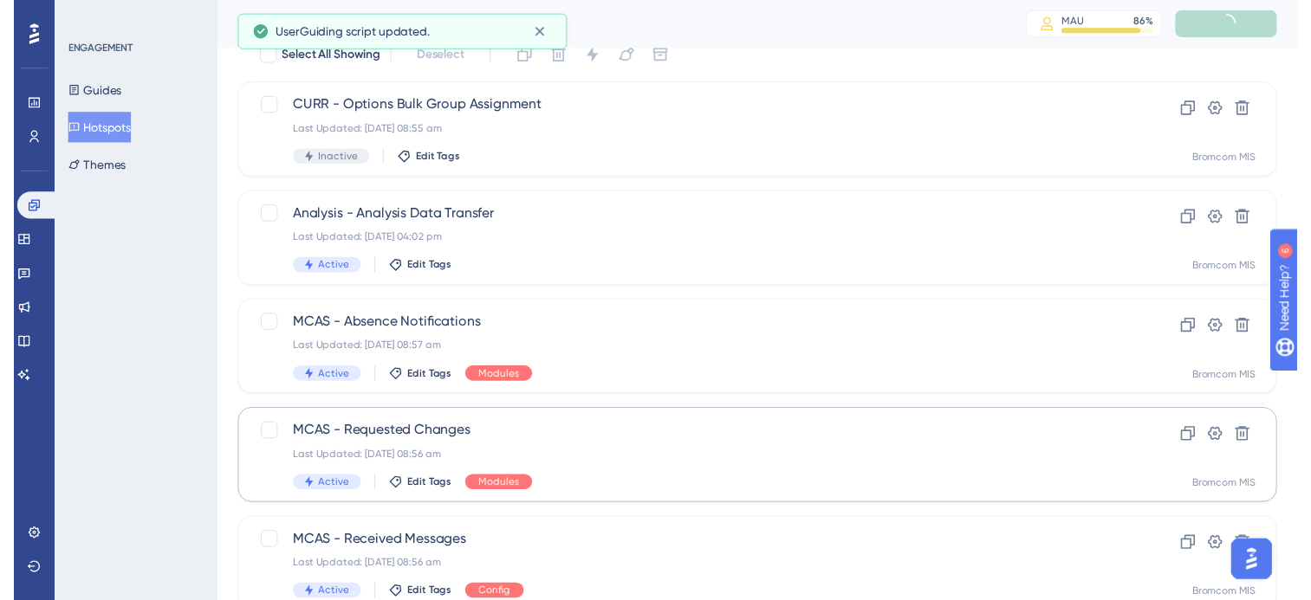
scroll to position [47, 0]
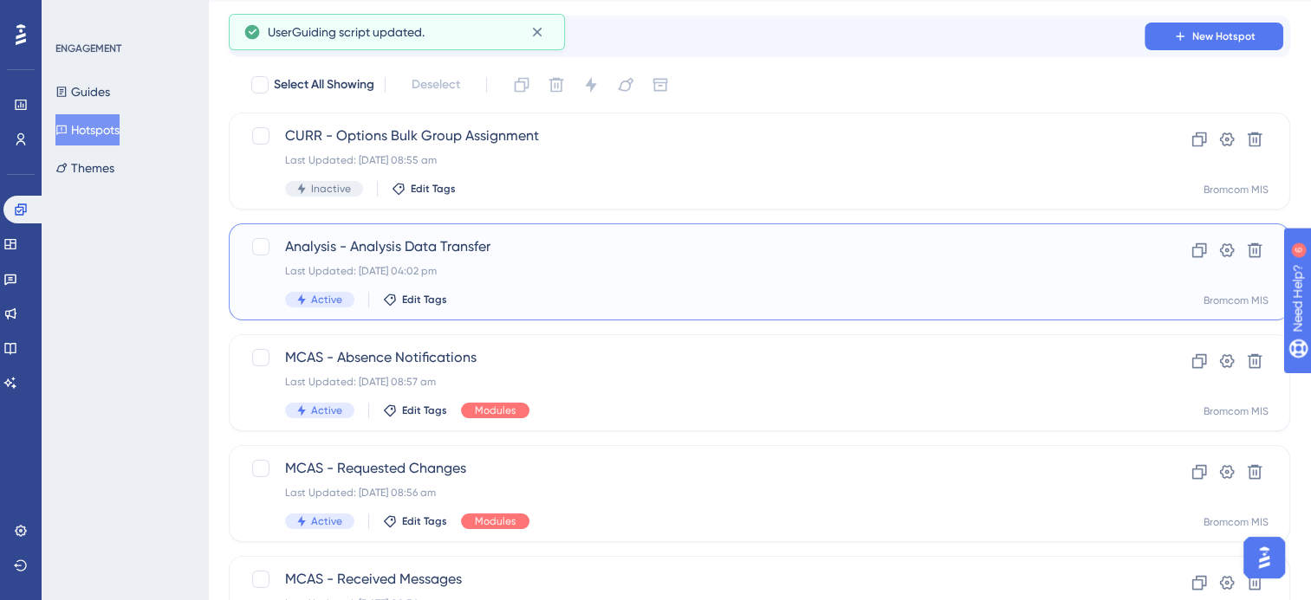
click at [668, 259] on div "Analysis - Analysis Data Transfer Last Updated: 09 Oct 2025 04:02 pm Active Edi…" at bounding box center [690, 271] width 810 height 71
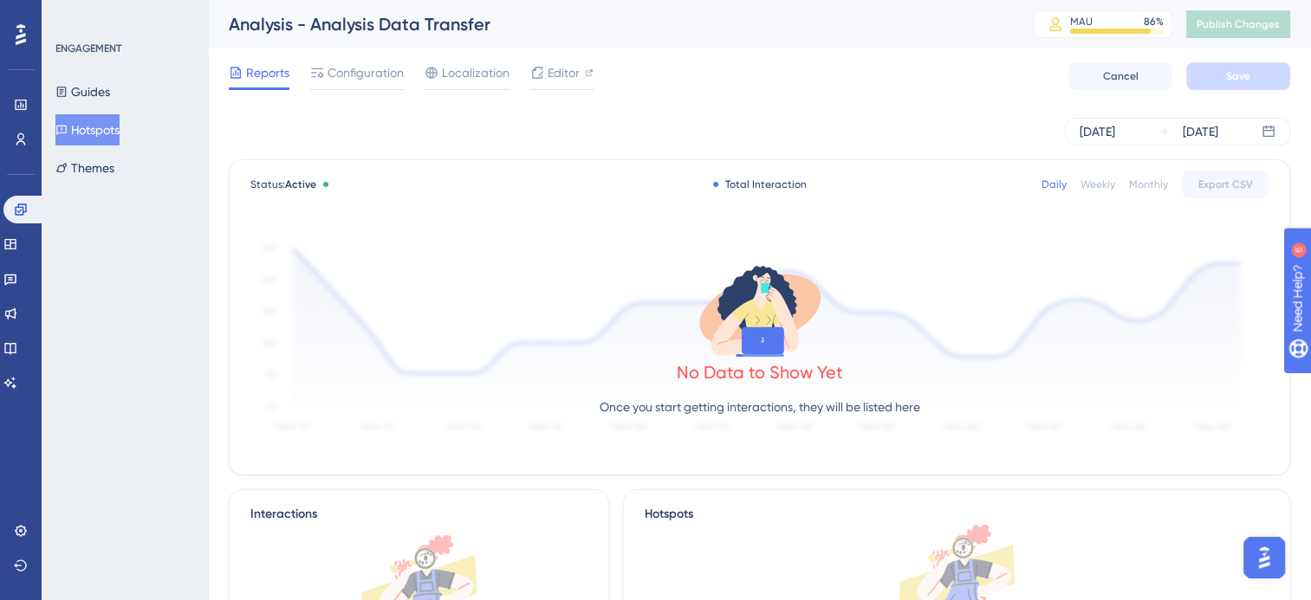
click at [110, 132] on button "Hotspots" at bounding box center [87, 129] width 64 height 31
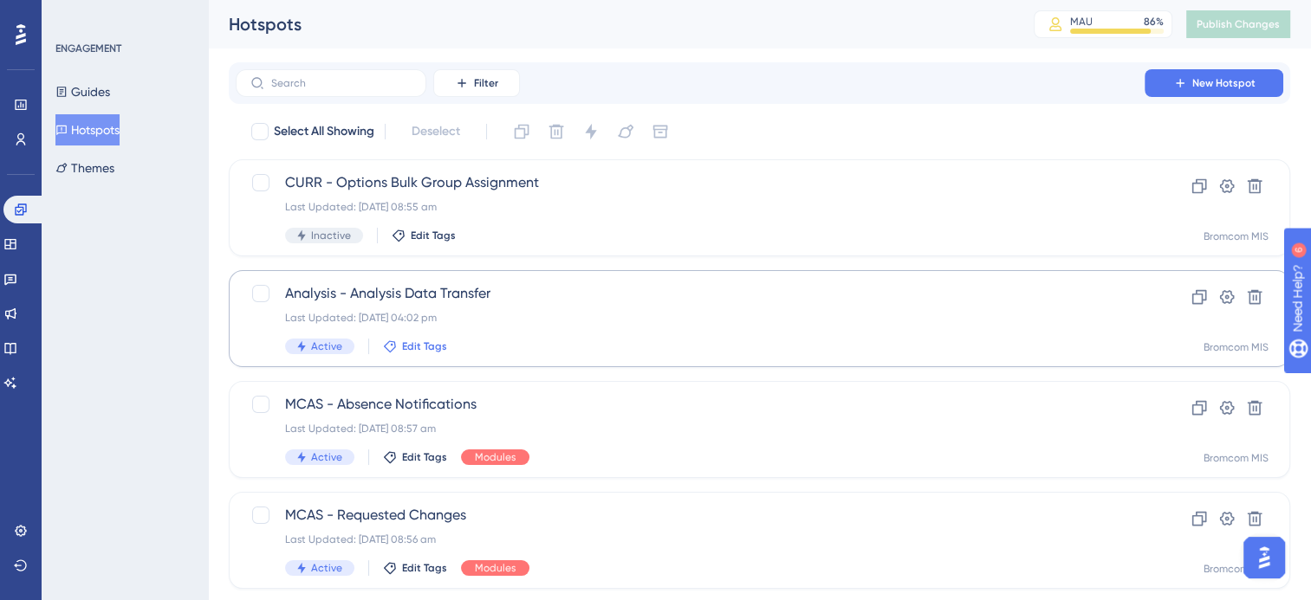
click at [430, 350] on span "Edit Tags" at bounding box center [424, 347] width 45 height 14
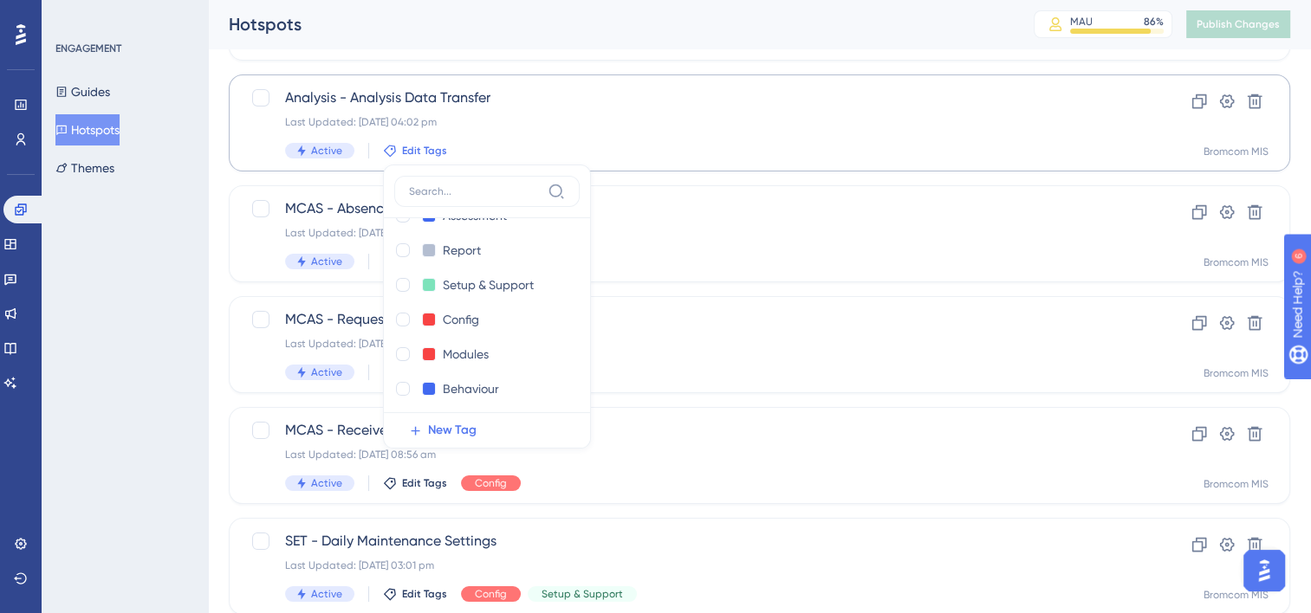
scroll to position [276, 0]
click at [398, 350] on div at bounding box center [403, 351] width 14 height 14
checkbox input "true"
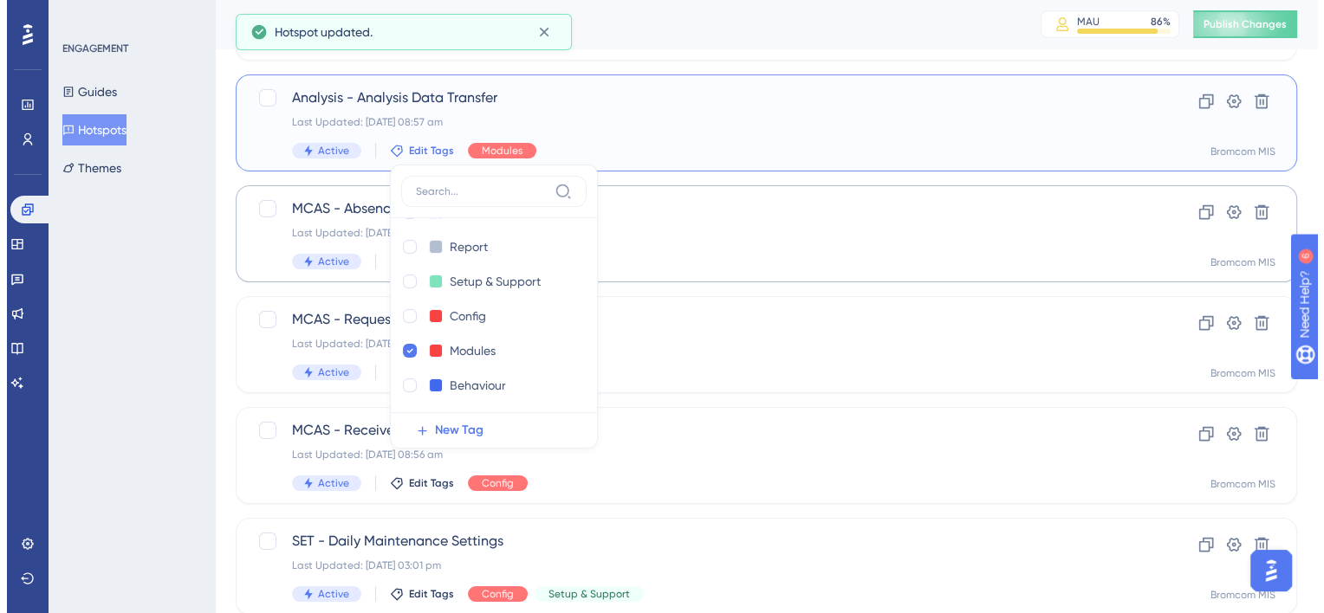
scroll to position [0, 0]
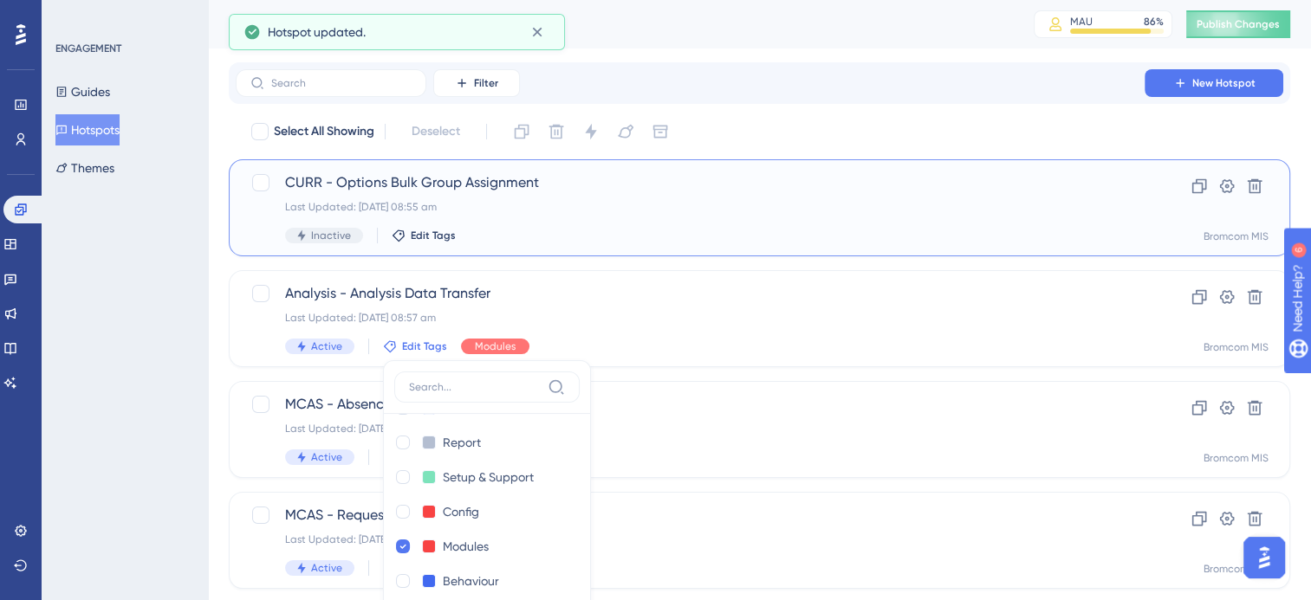
click at [729, 215] on div "CURR - Options Bulk Group Assignment Last Updated: 10 Oct 2025 08:55 am Inactiv…" at bounding box center [690, 207] width 810 height 71
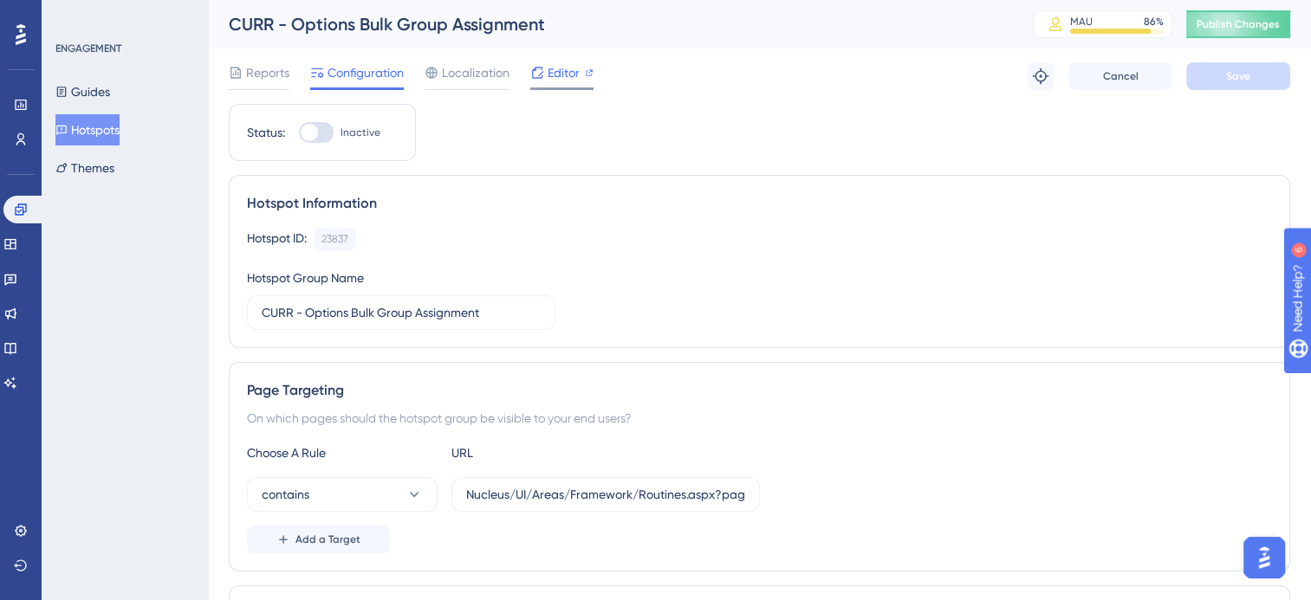
click at [577, 75] on span "Editor" at bounding box center [563, 72] width 32 height 21
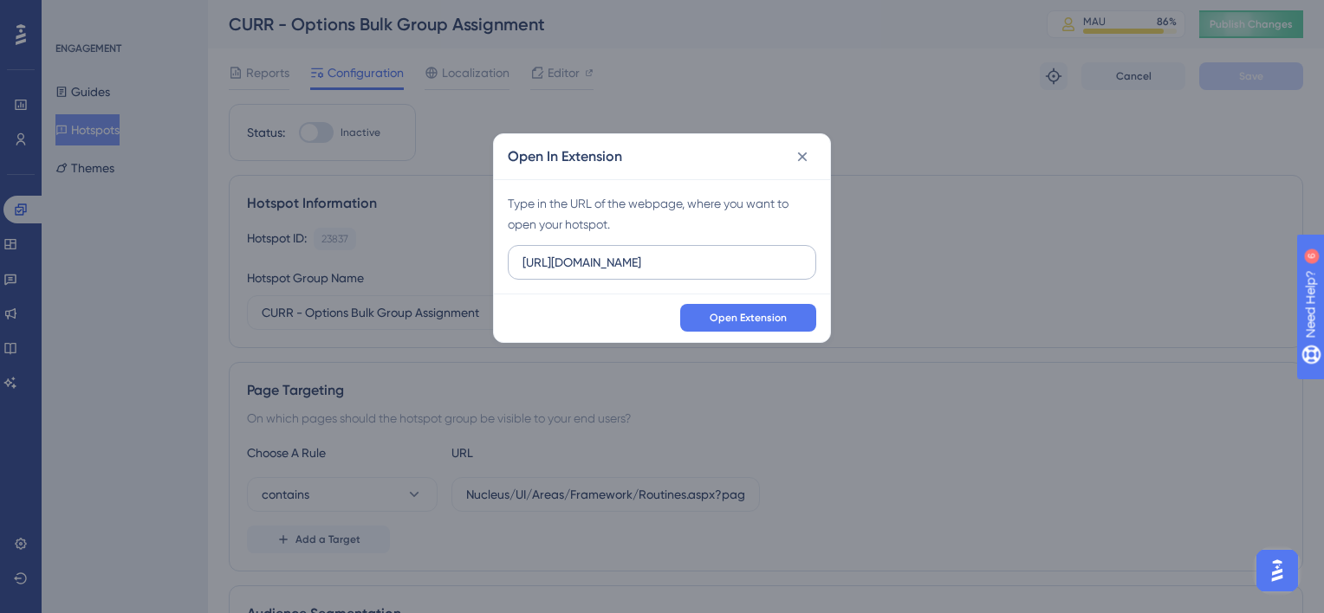
drag, startPoint x: 641, startPoint y: 267, endPoint x: 567, endPoint y: 261, distance: 73.9
click at [567, 261] on input "https://beta-kanban.bromcomcloud.com" at bounding box center [661, 262] width 279 height 19
drag, startPoint x: 741, startPoint y: 262, endPoint x: 673, endPoint y: 262, distance: 68.4
click at [673, 262] on input "https://cloudmis.bromcomcloud.com" at bounding box center [661, 262] width 279 height 19
type input "https://cloudmis.bromcom.com"
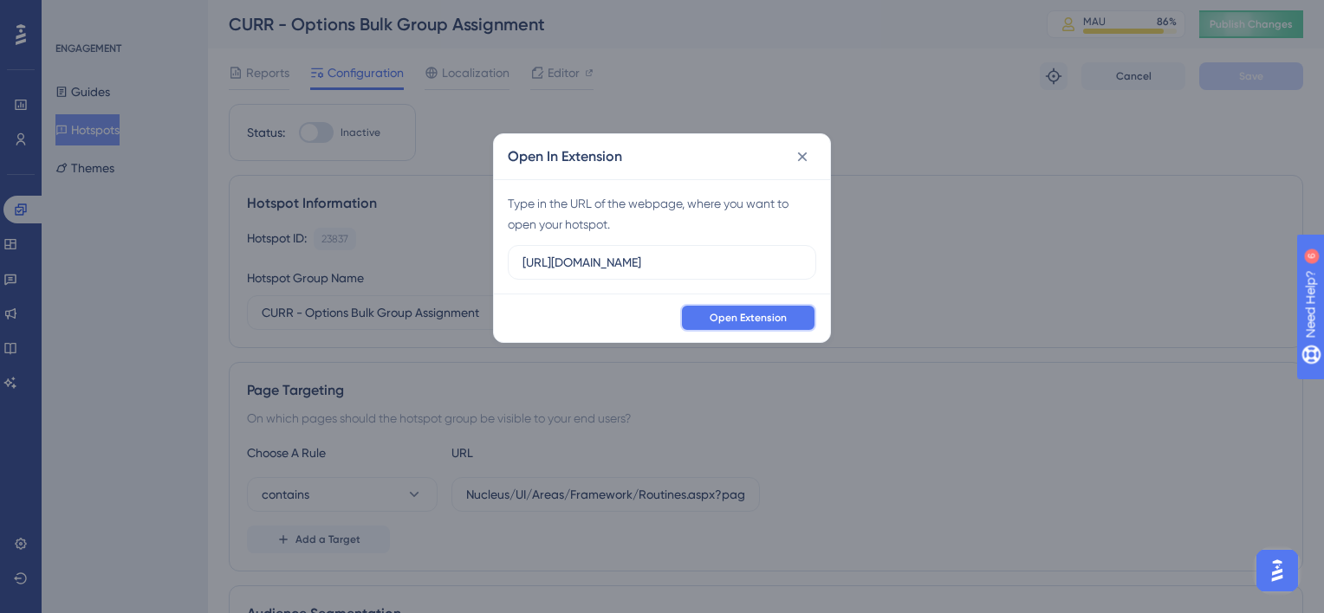
click at [714, 326] on button "Open Extension" at bounding box center [748, 318] width 136 height 28
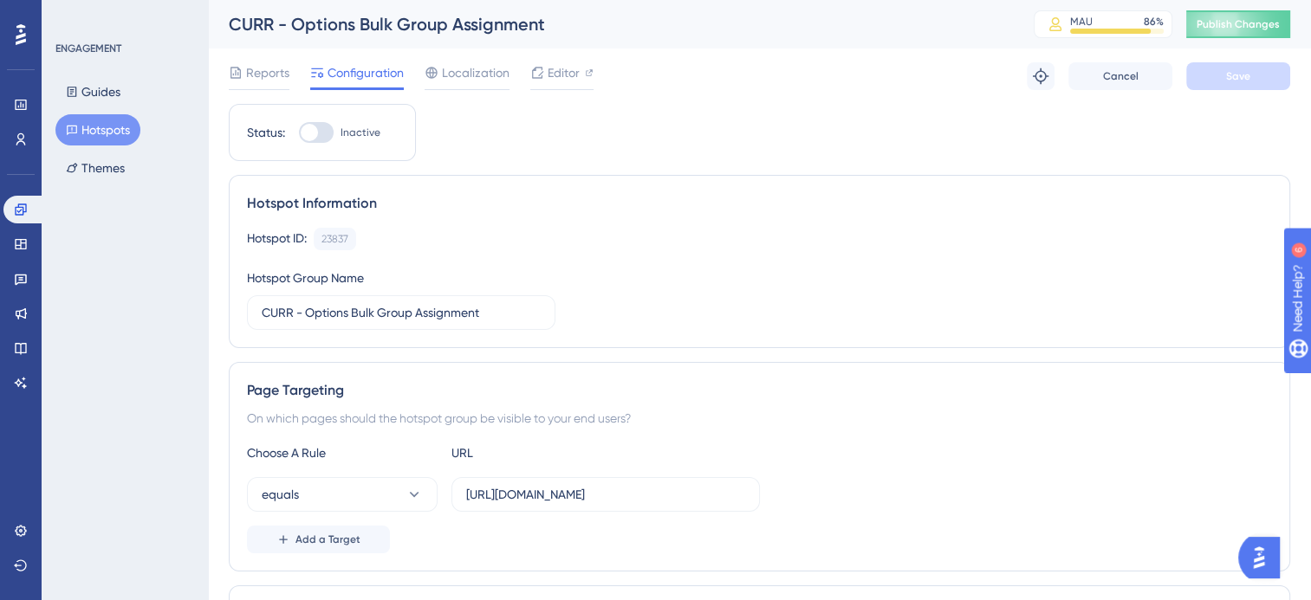
click at [323, 134] on div at bounding box center [316, 132] width 35 height 21
click at [299, 133] on input "Inactive" at bounding box center [298, 133] width 1 height 1
checkbox input "true"
click at [1241, 84] on button "Save" at bounding box center [1238, 76] width 104 height 28
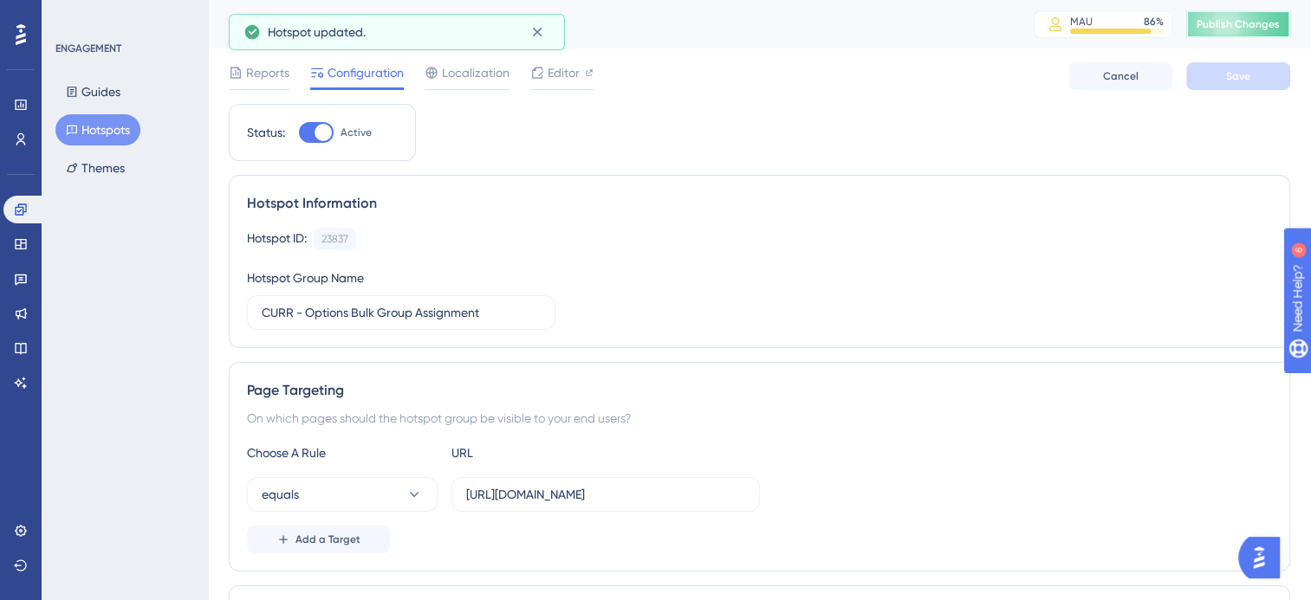
click at [1256, 19] on span "Publish Changes" at bounding box center [1237, 24] width 83 height 14
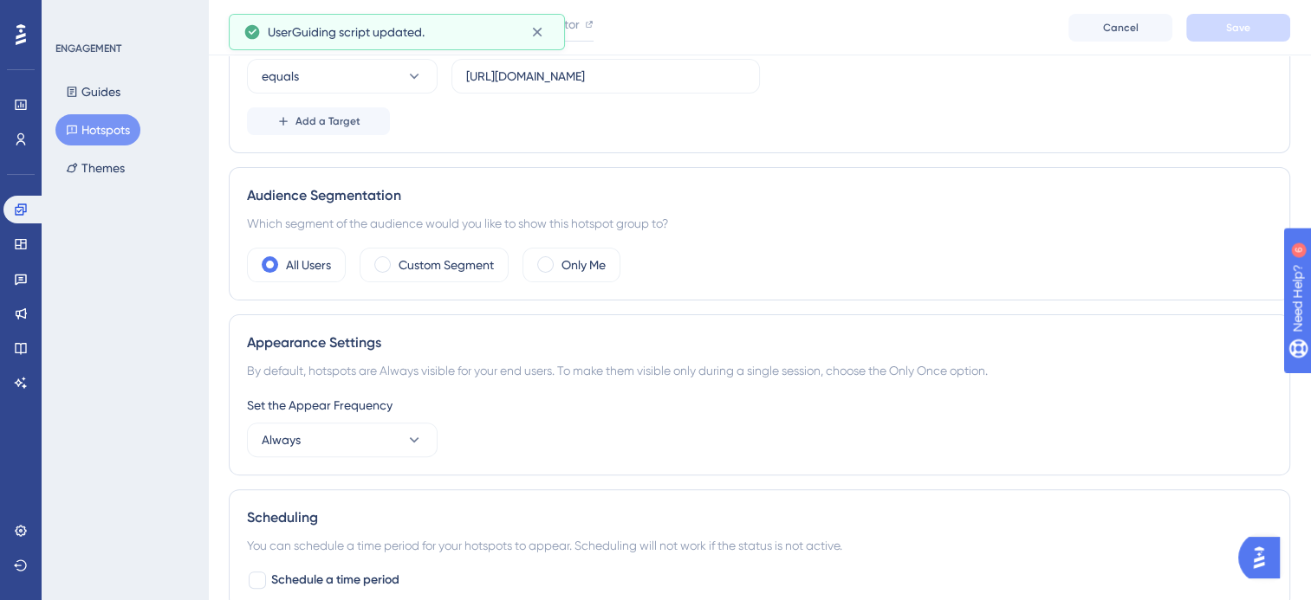
scroll to position [433, 0]
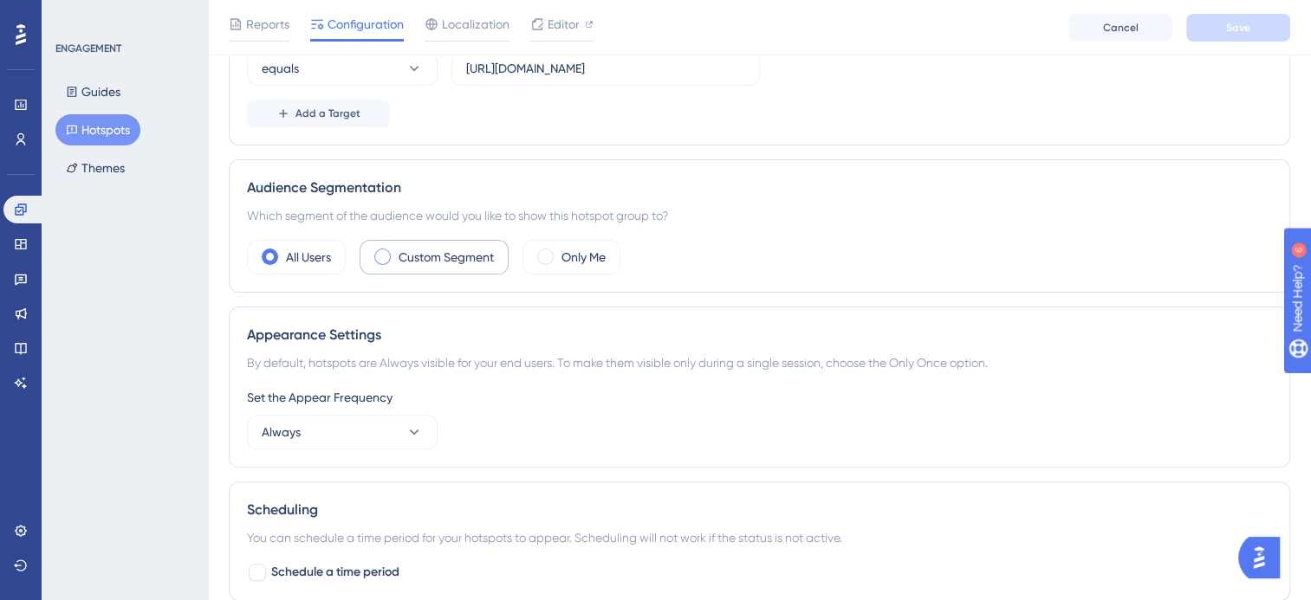
click at [385, 257] on span at bounding box center [382, 257] width 16 height 16
click at [396, 251] on input "radio" at bounding box center [396, 251] width 0 height 0
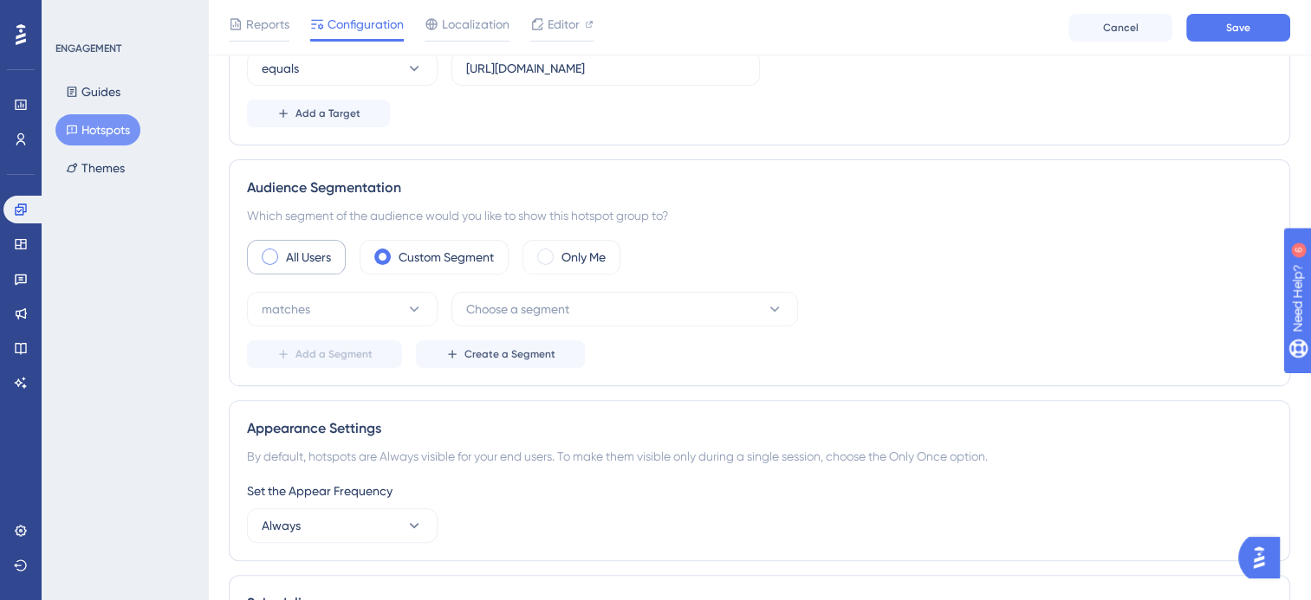
click at [269, 256] on span at bounding box center [270, 257] width 16 height 16
click at [283, 251] on input "radio" at bounding box center [283, 251] width 0 height 0
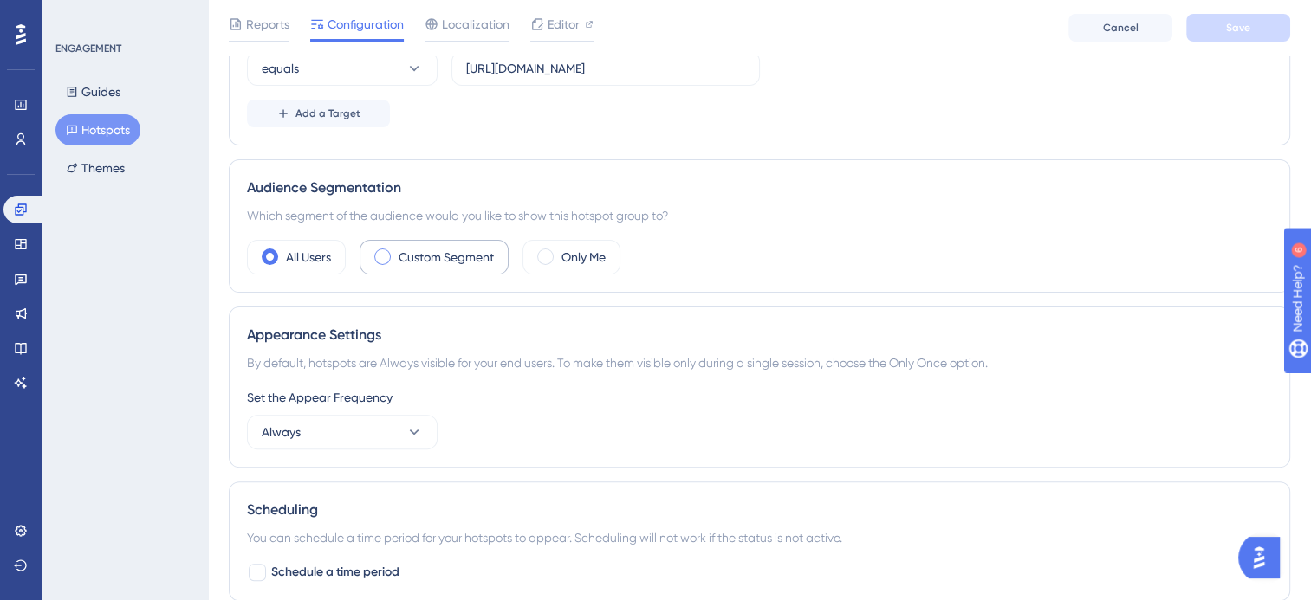
click at [450, 255] on label "Custom Segment" at bounding box center [445, 257] width 95 height 21
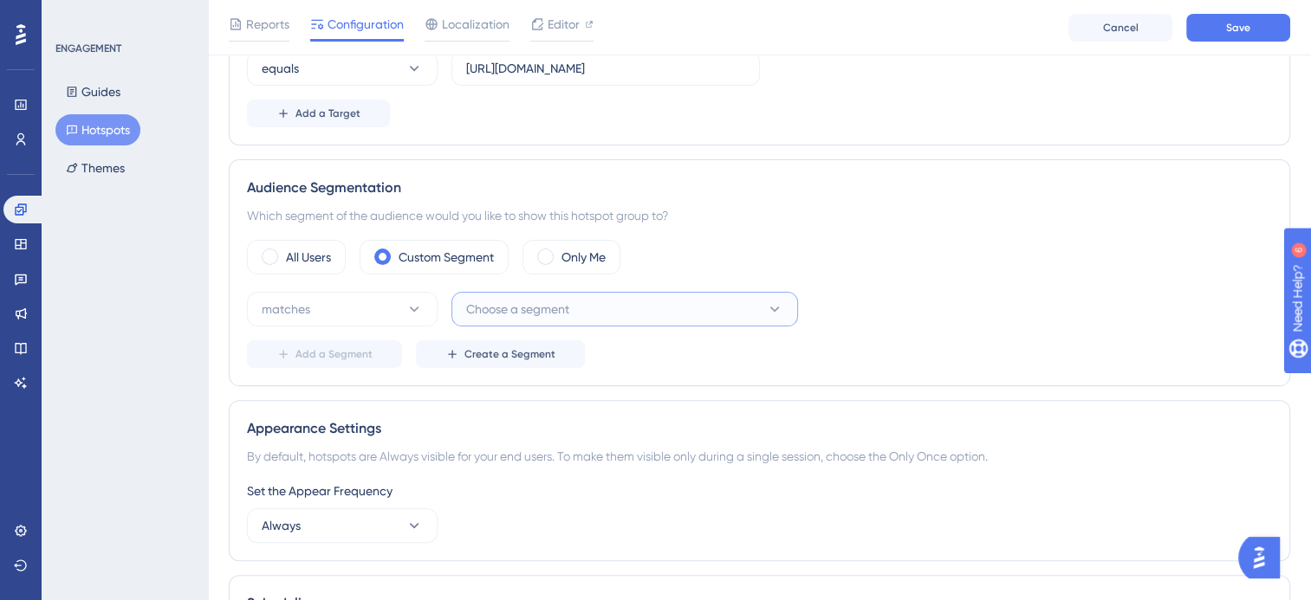
click at [560, 320] on button "Choose a segment" at bounding box center [624, 309] width 346 height 35
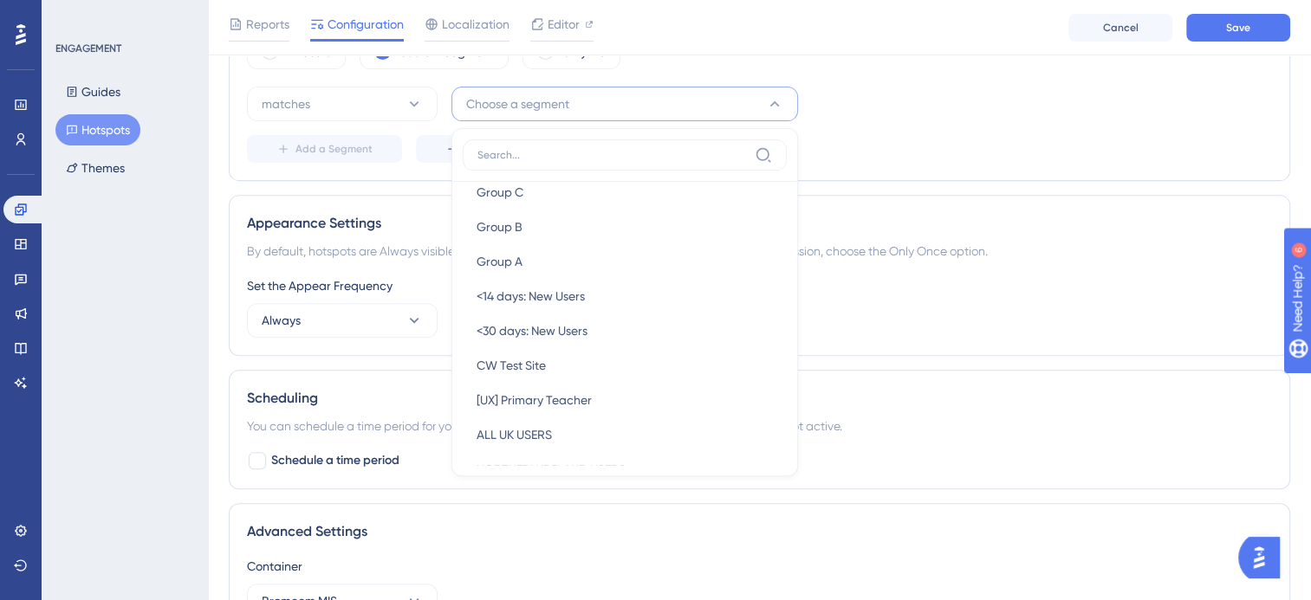
scroll to position [953, 0]
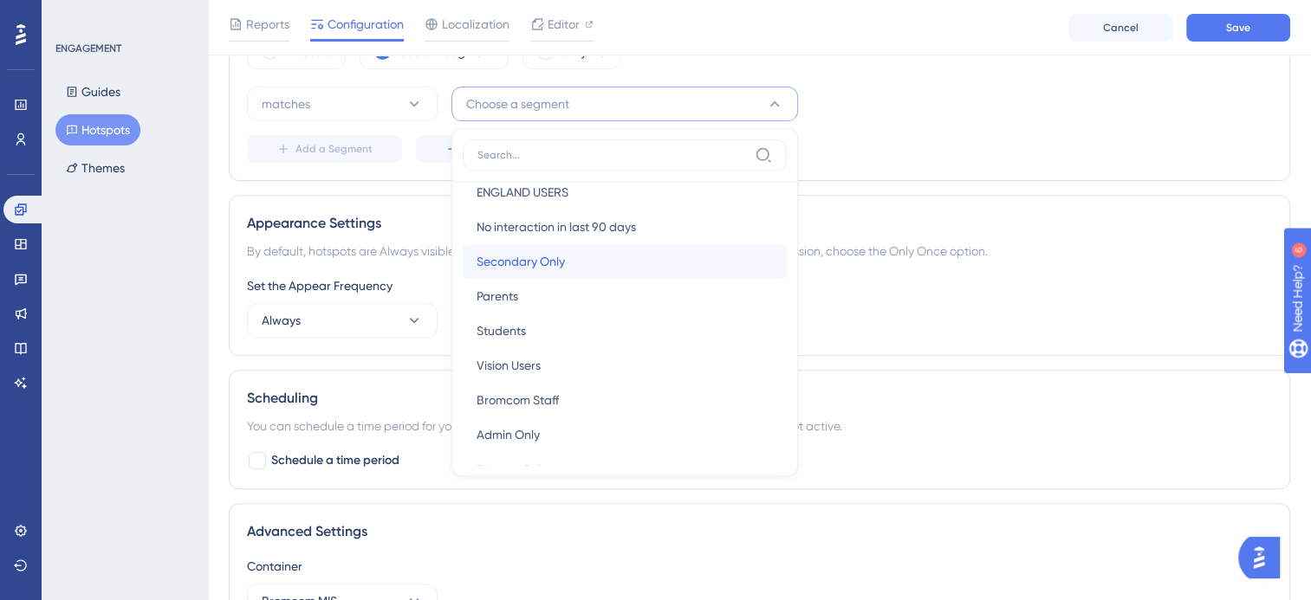
click at [676, 260] on div "Secondary Only Secondary Only" at bounding box center [624, 261] width 296 height 35
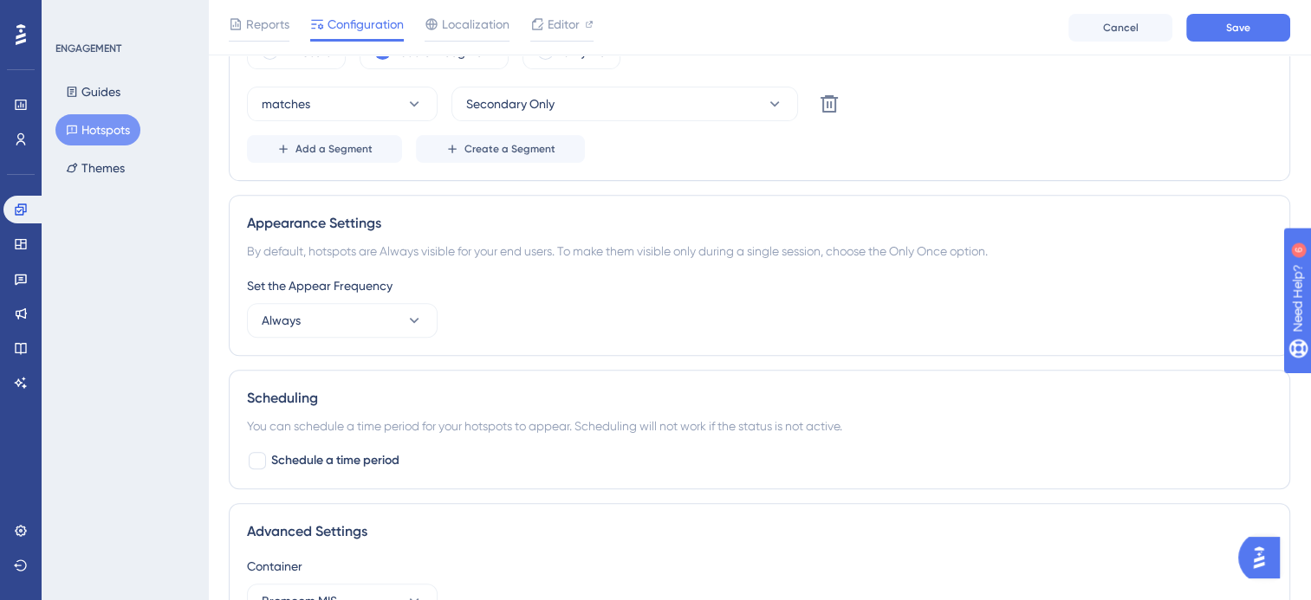
scroll to position [465, 0]
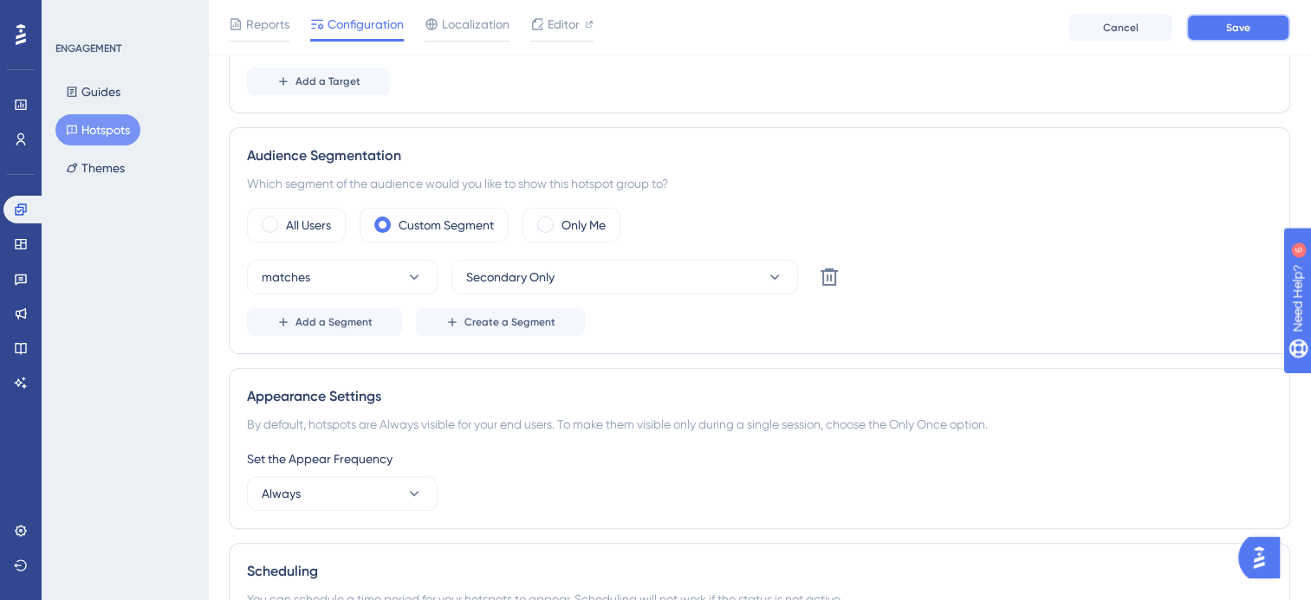
click at [1226, 24] on span "Save" at bounding box center [1238, 28] width 24 height 14
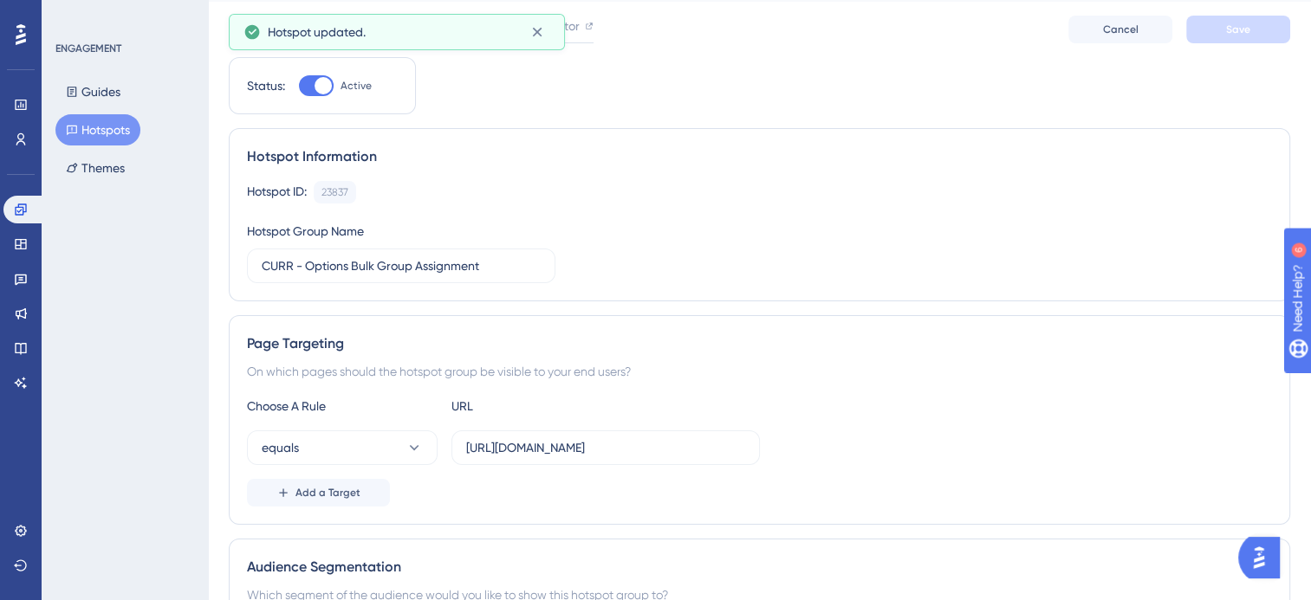
scroll to position [0, 0]
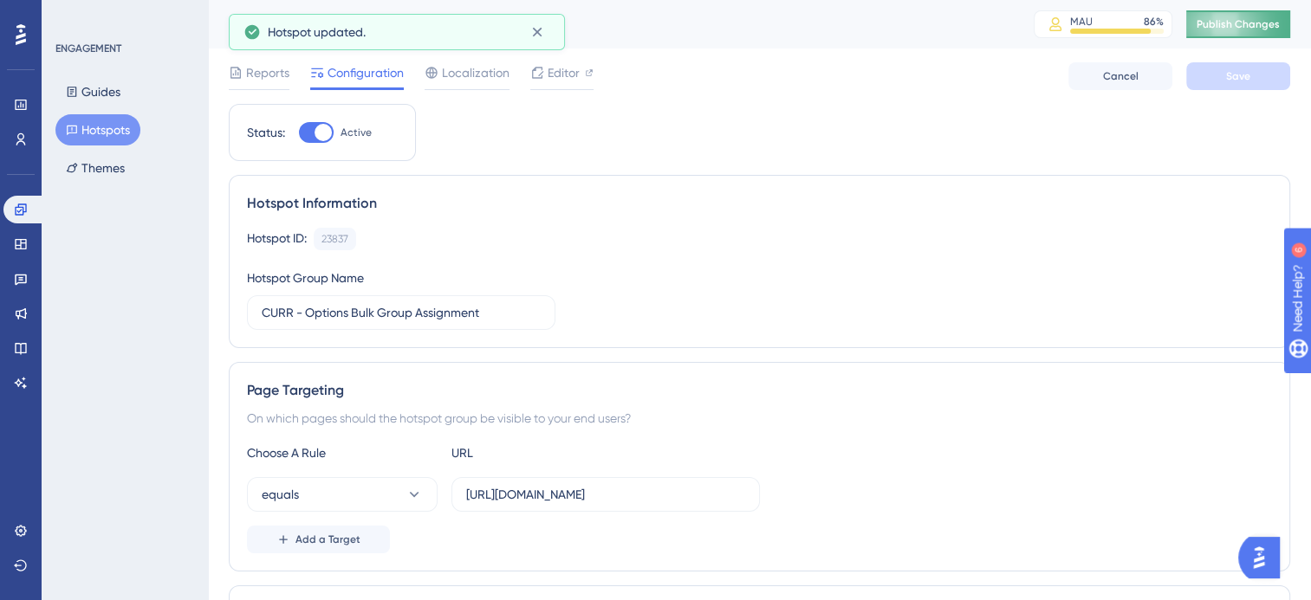
click at [1209, 34] on button "Publish Changes" at bounding box center [1238, 24] width 104 height 28
